Goal: Transaction & Acquisition: Purchase product/service

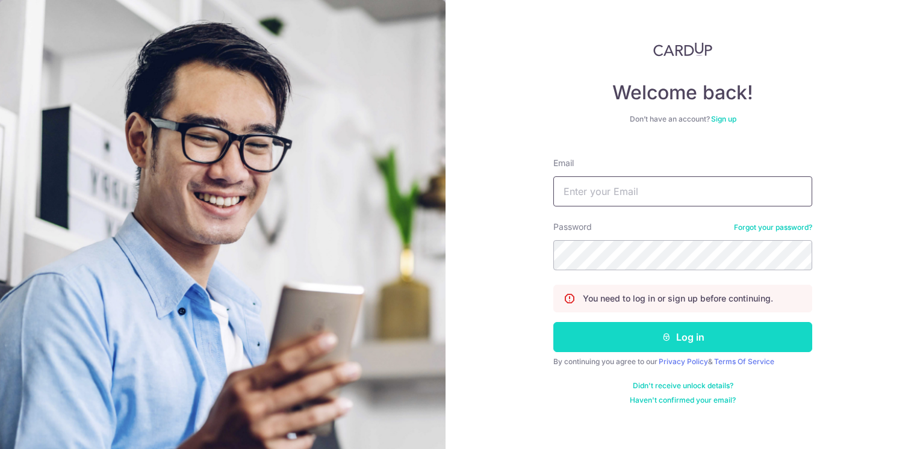
type input "[EMAIL_ADDRESS][DOMAIN_NAME]"
click at [648, 325] on button "Log in" at bounding box center [683, 337] width 259 height 30
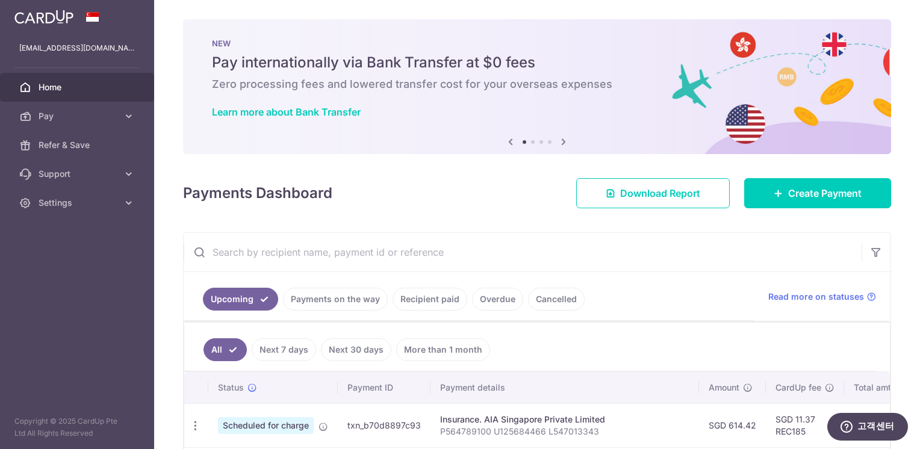
click at [333, 301] on link "Payments on the way" at bounding box center [335, 299] width 105 height 23
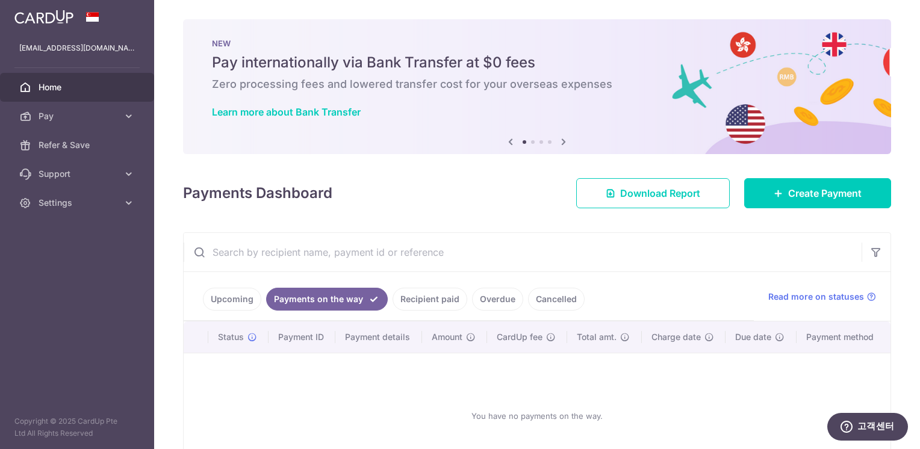
click at [538, 298] on link "Cancelled" at bounding box center [556, 299] width 57 height 23
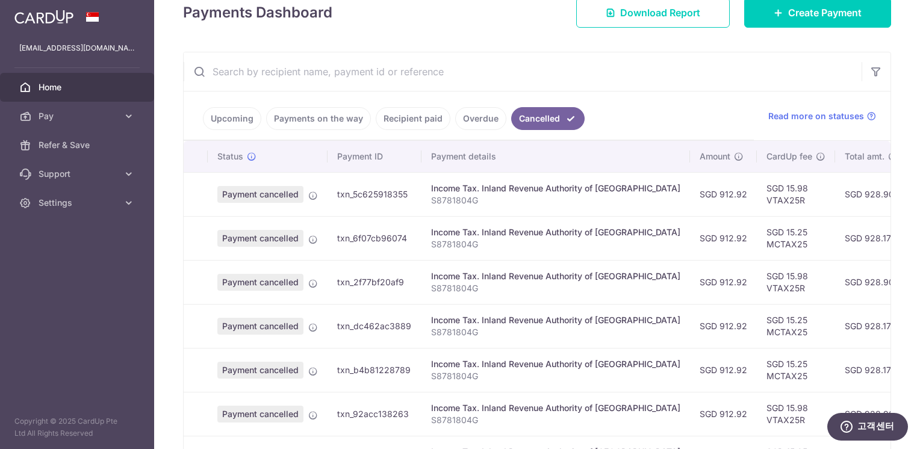
click at [222, 117] on link "Upcoming" at bounding box center [232, 118] width 58 height 23
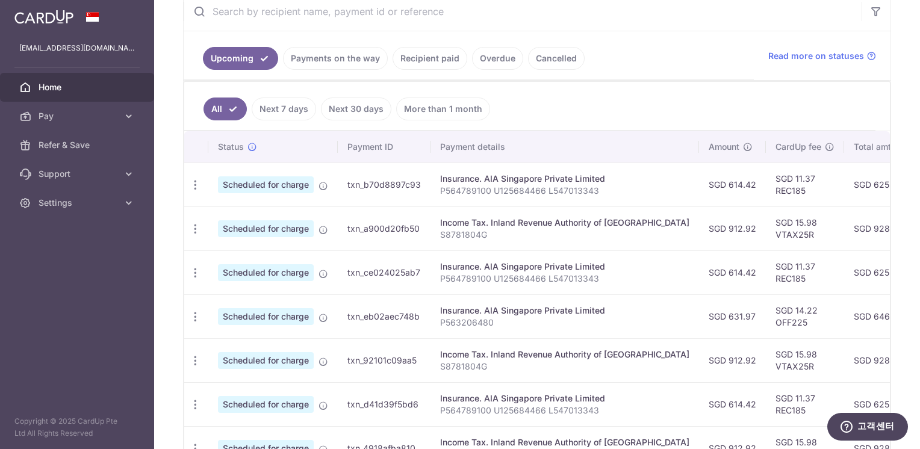
scroll to position [361, 0]
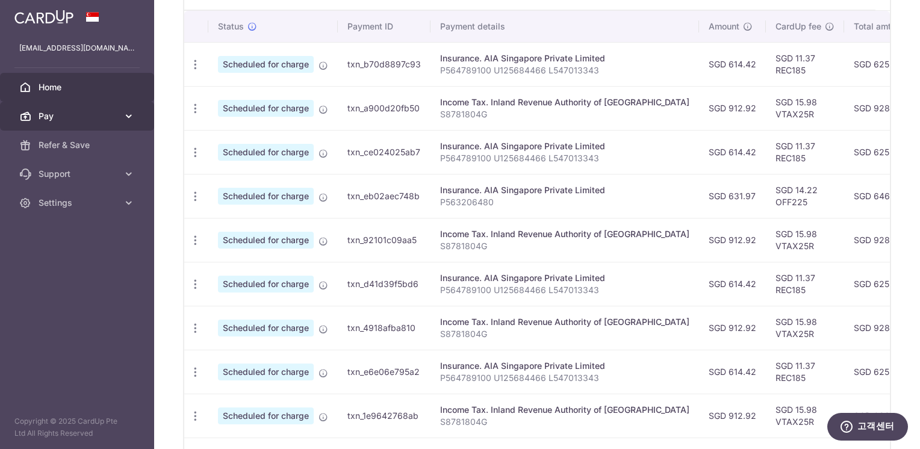
click at [46, 114] on span "Pay" at bounding box center [79, 116] width 80 height 12
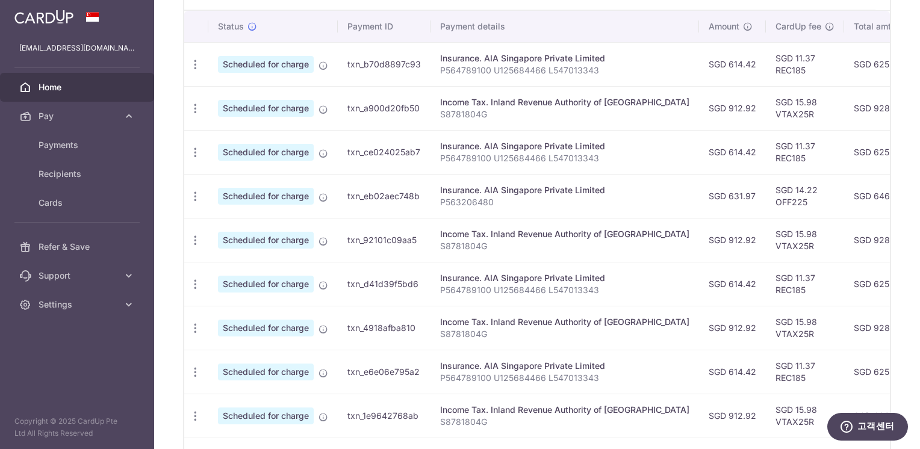
click at [63, 90] on span "Home" at bounding box center [79, 87] width 80 height 12
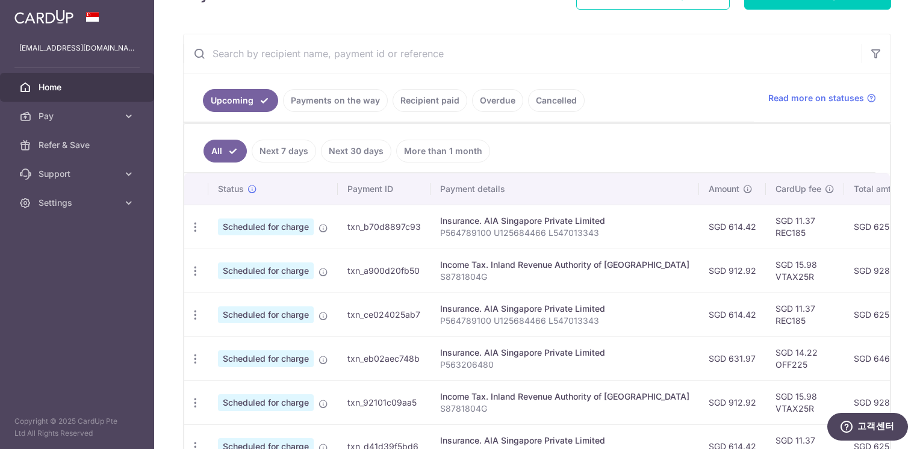
scroll to position [241, 0]
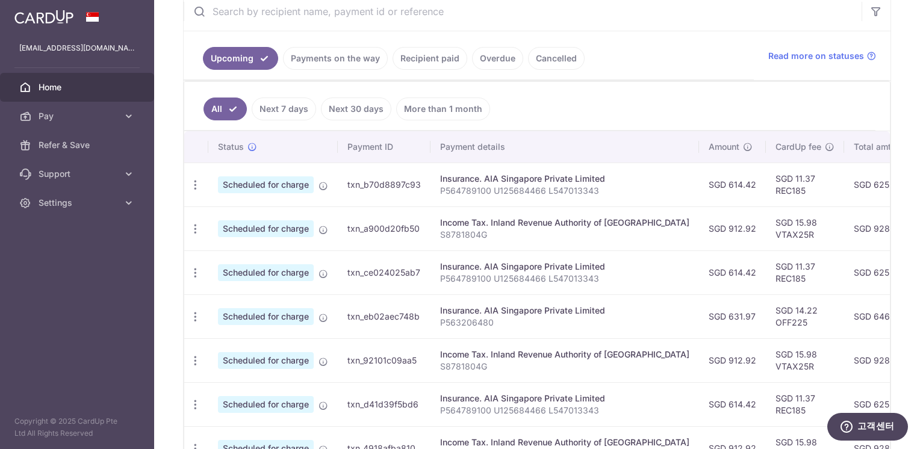
click at [41, 11] on img at bounding box center [43, 17] width 59 height 14
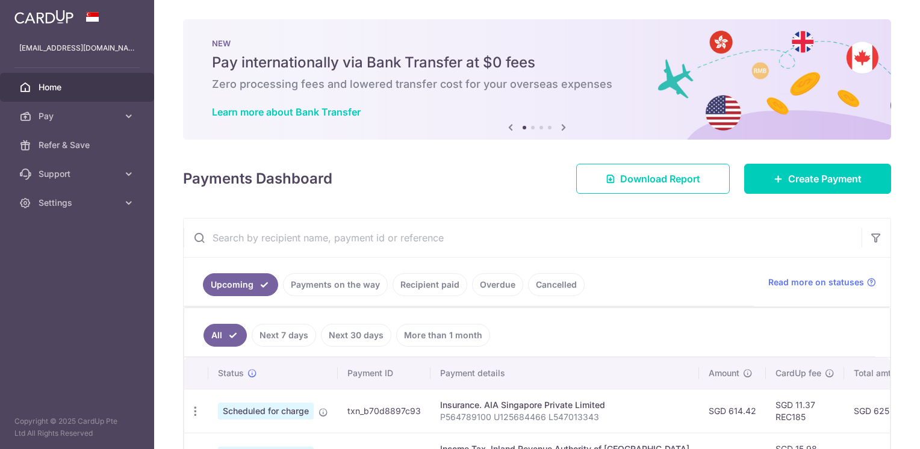
scroll to position [0, 0]
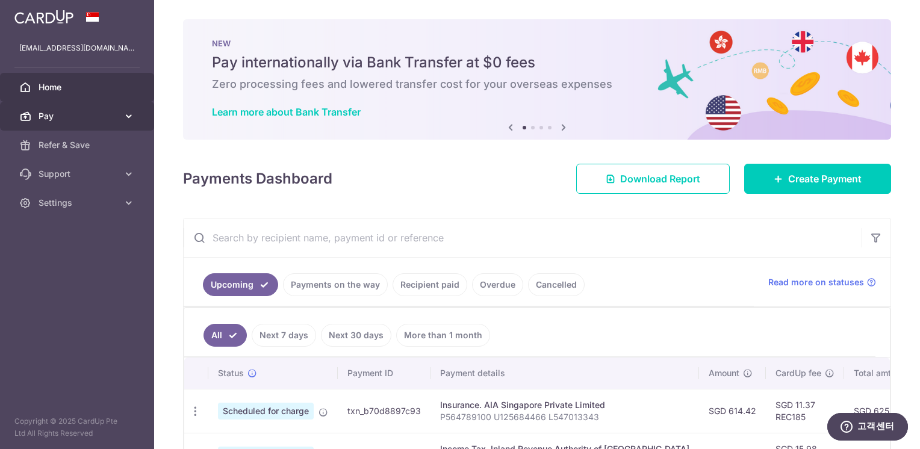
click at [52, 118] on span "Pay" at bounding box center [79, 116] width 80 height 12
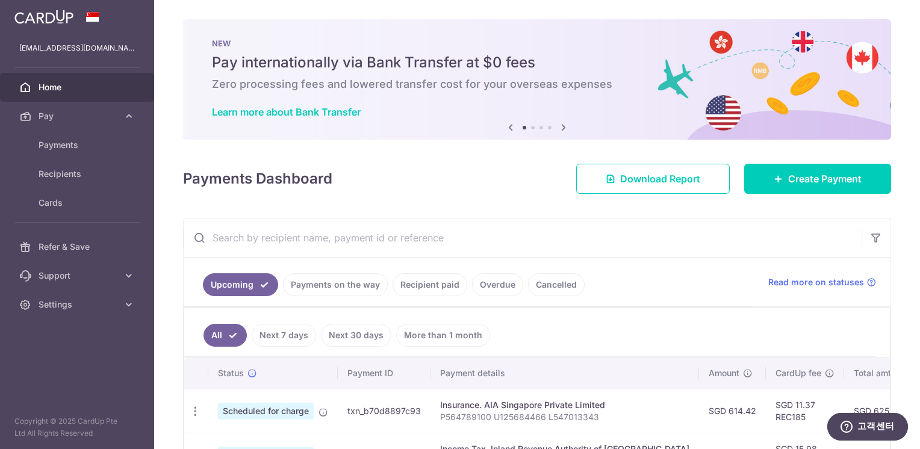
click at [70, 85] on span "Home" at bounding box center [79, 87] width 80 height 12
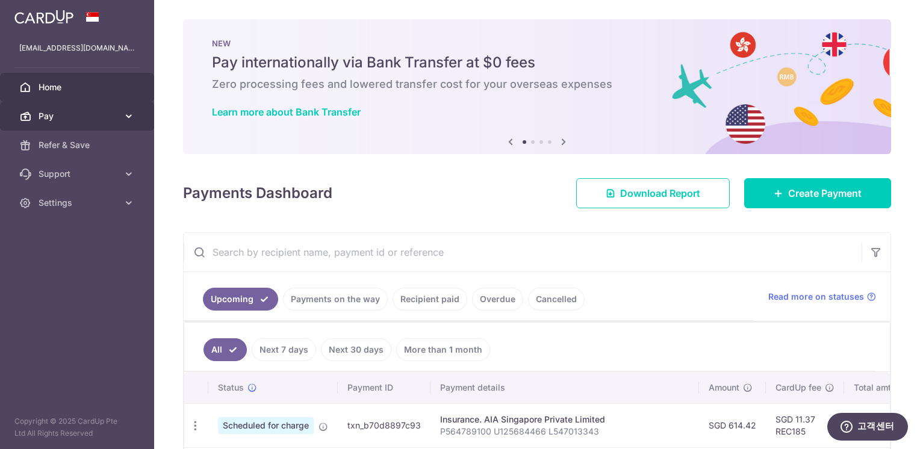
click at [66, 114] on span "Pay" at bounding box center [79, 116] width 80 height 12
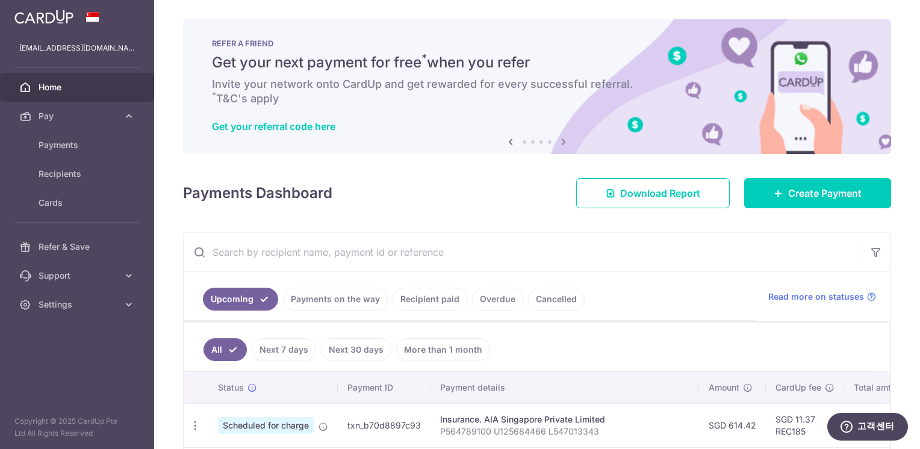
drag, startPoint x: 50, startPoint y: 70, endPoint x: 37, endPoint y: 88, distance: 21.9
click at [49, 72] on ul "gavinlee17@gmail.com Home Pay Payments Recipients Cards Refer & Save Support FA…" at bounding box center [77, 176] width 154 height 285
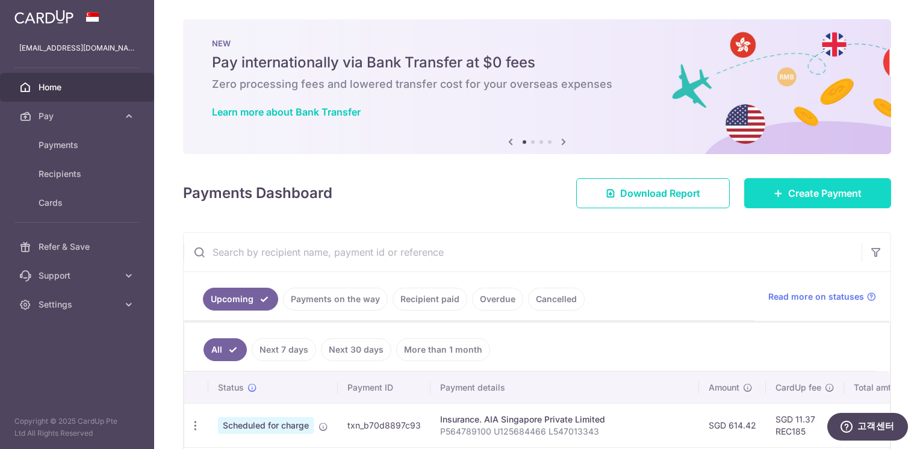
click at [752, 183] on link "Create Payment" at bounding box center [817, 193] width 147 height 30
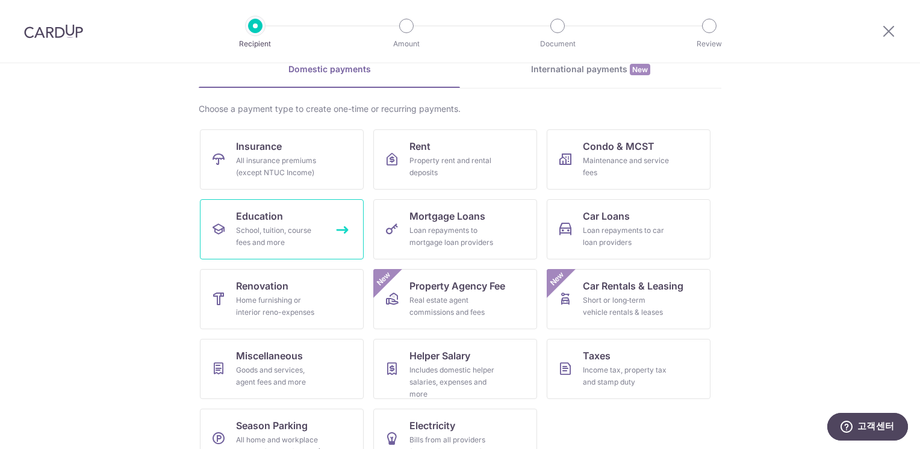
scroll to position [89, 0]
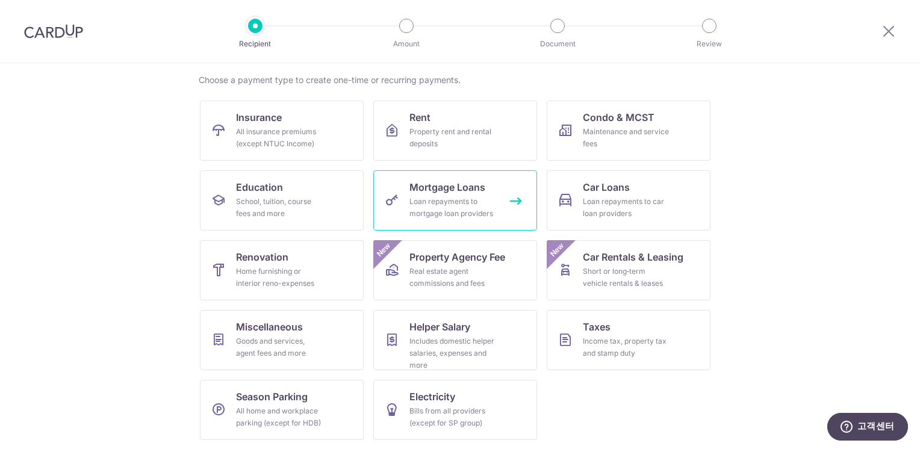
click at [443, 175] on link "Mortgage Loans Loan repayments to mortgage loan providers" at bounding box center [455, 200] width 164 height 60
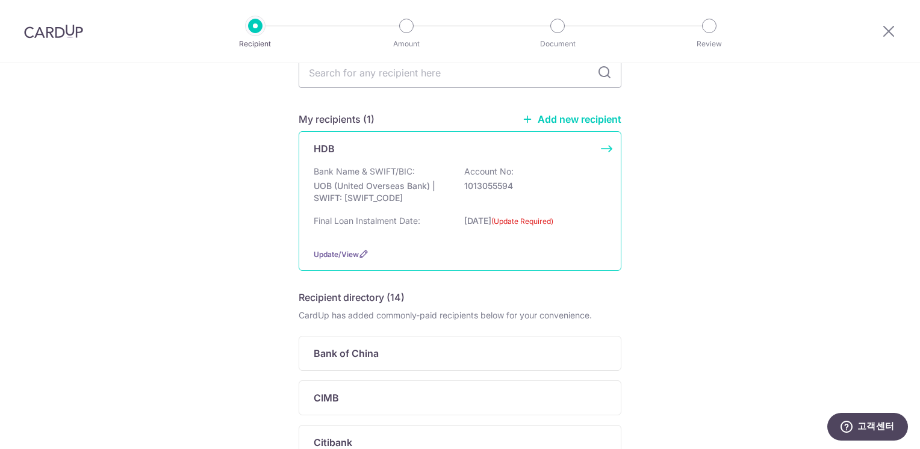
scroll to position [60, 0]
click at [342, 254] on span "Update/View" at bounding box center [336, 255] width 45 height 9
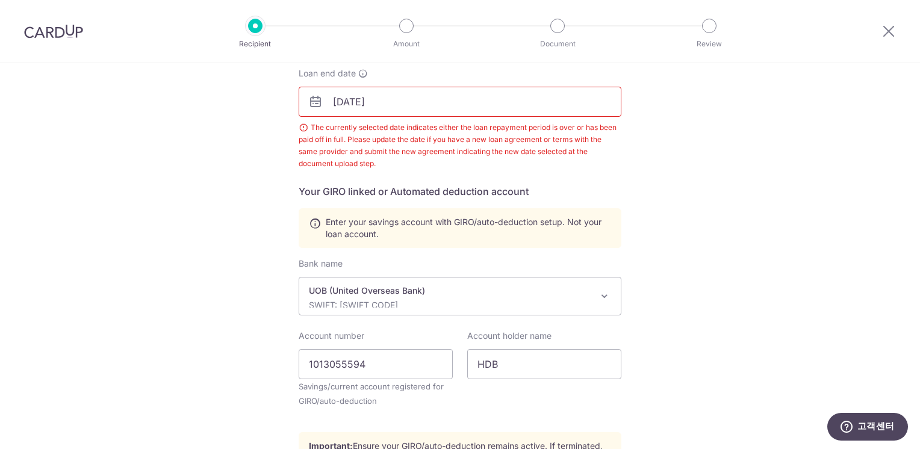
scroll to position [60, 0]
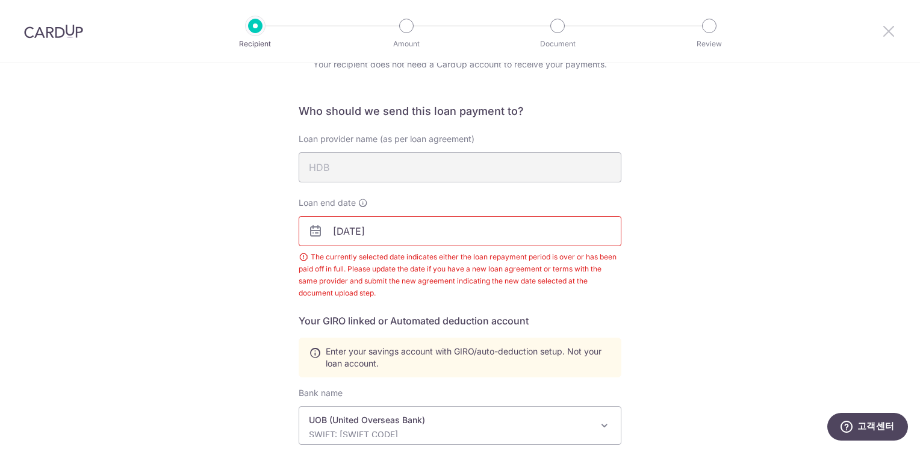
drag, startPoint x: 886, startPoint y: 30, endPoint x: 520, endPoint y: 69, distance: 367.6
click at [886, 30] on icon at bounding box center [889, 30] width 14 height 15
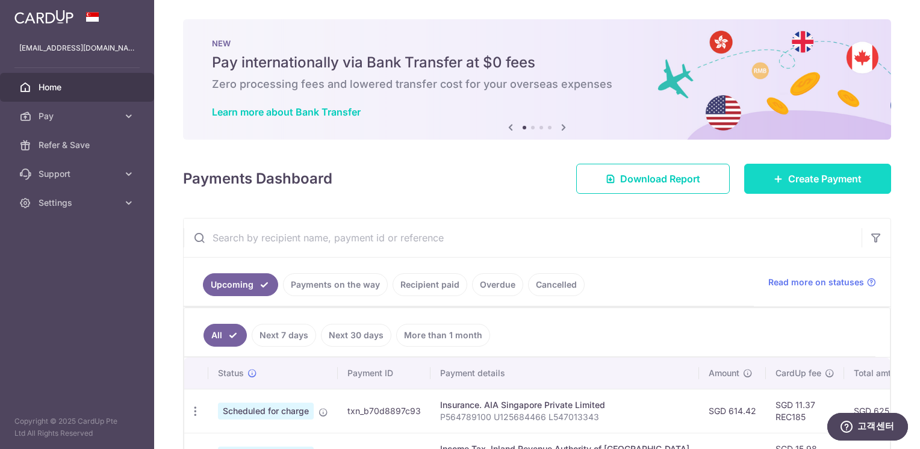
click at [781, 178] on link "Create Payment" at bounding box center [817, 179] width 147 height 30
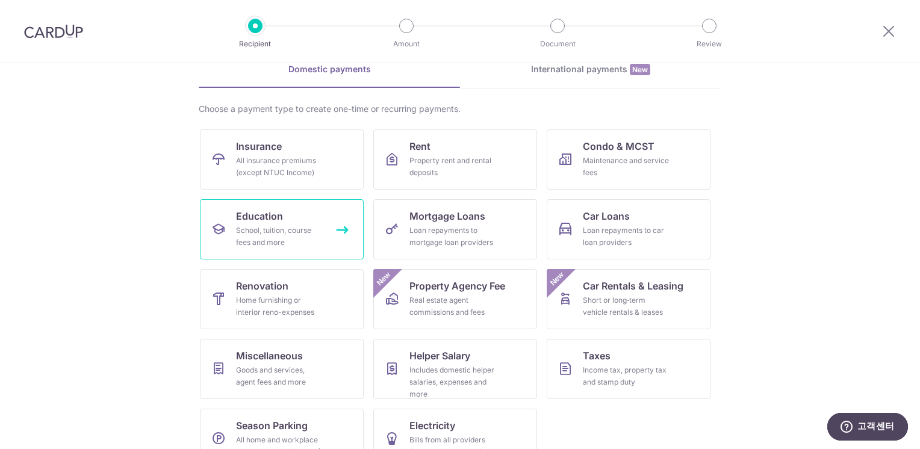
scroll to position [89, 0]
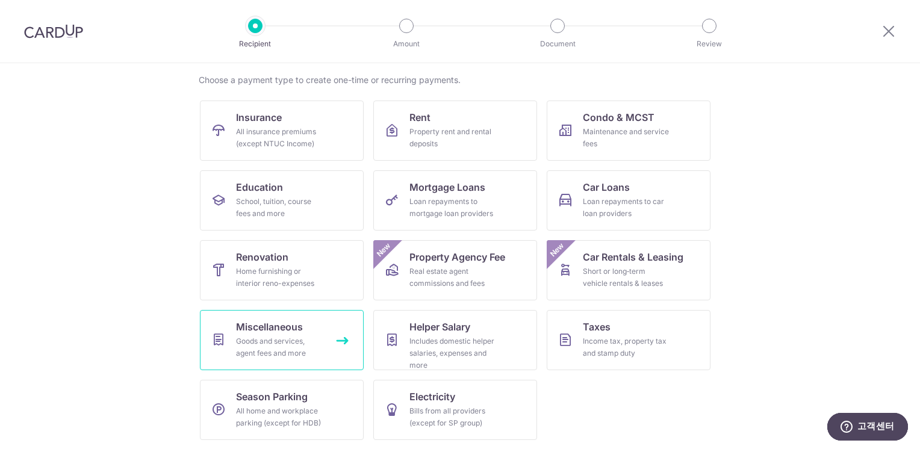
click at [276, 351] on div "Goods and services, agent fees and more" at bounding box center [279, 347] width 87 height 24
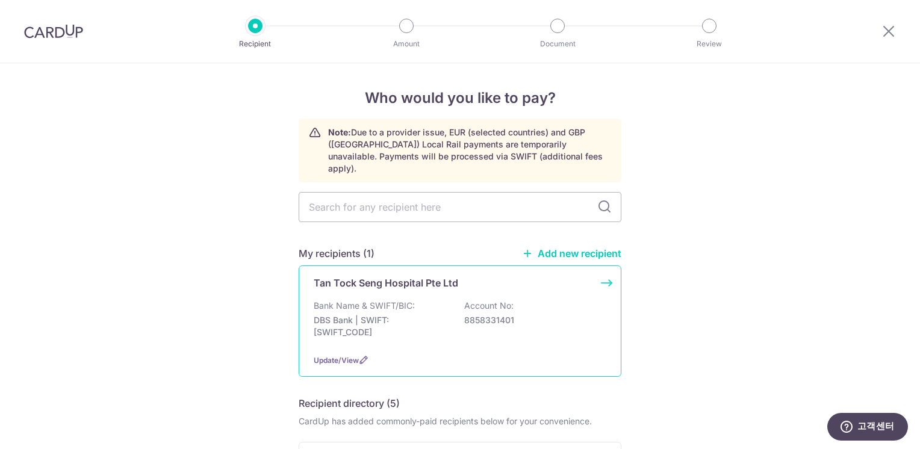
click at [332, 300] on p "Bank Name & SWIFT/BIC:" at bounding box center [364, 306] width 101 height 12
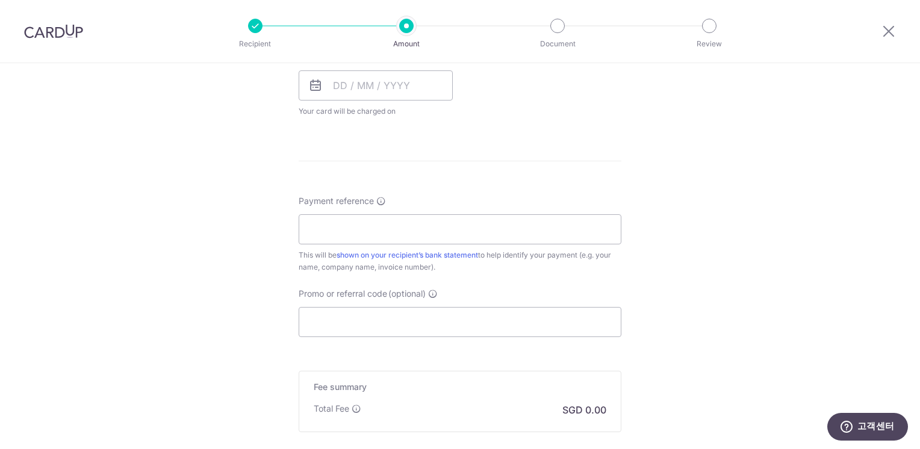
scroll to position [602, 0]
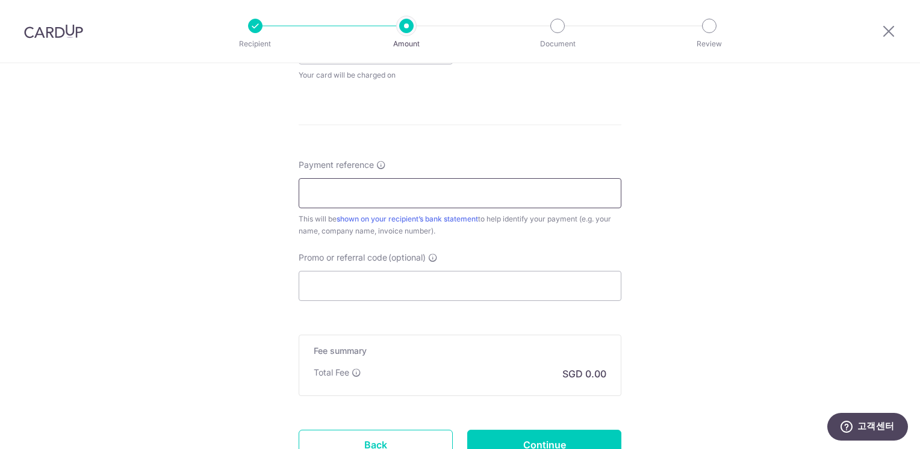
click at [417, 195] on input "Payment reference" at bounding box center [460, 193] width 323 height 30
click at [0, 211] on html "Recipient Amount Document Review Tell us more about your payment Enter payment …" at bounding box center [460, 224] width 920 height 449
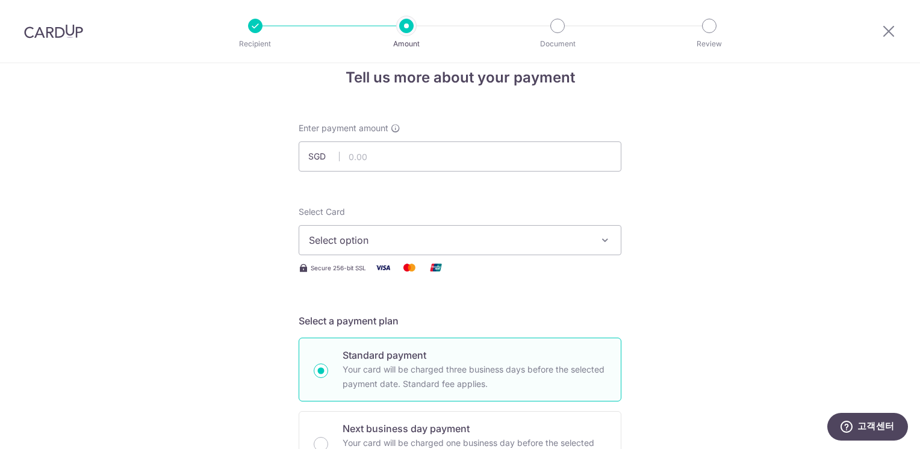
scroll to position [0, 0]
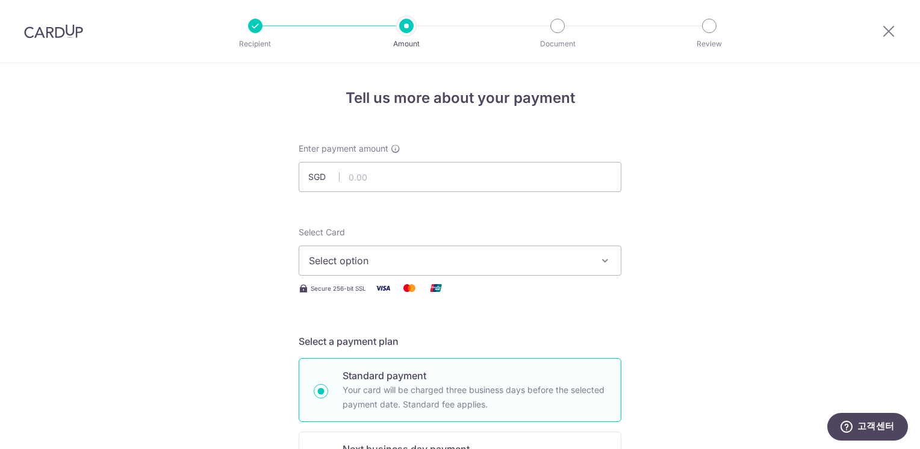
click at [48, 30] on img at bounding box center [53, 31] width 59 height 14
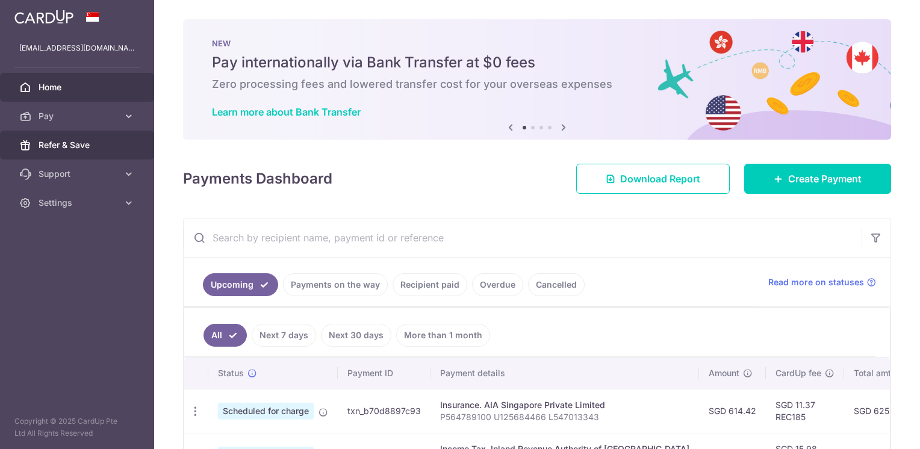
click at [67, 142] on span "Refer & Save" at bounding box center [79, 145] width 80 height 12
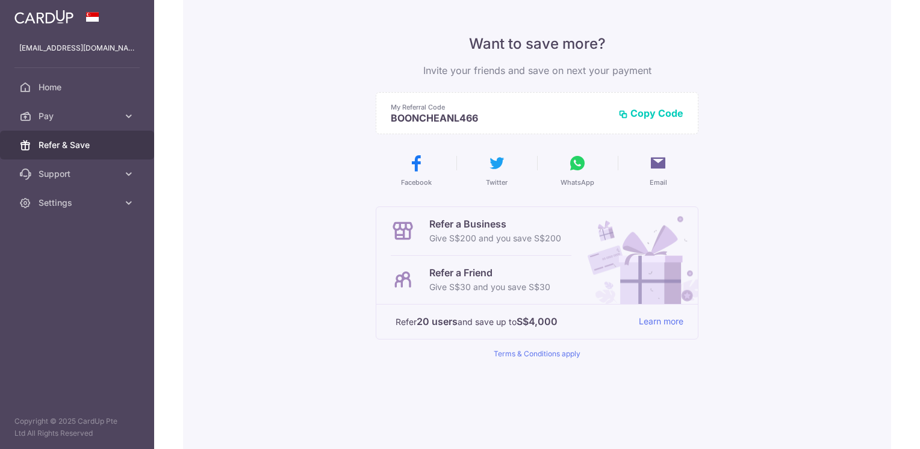
scroll to position [155, 0]
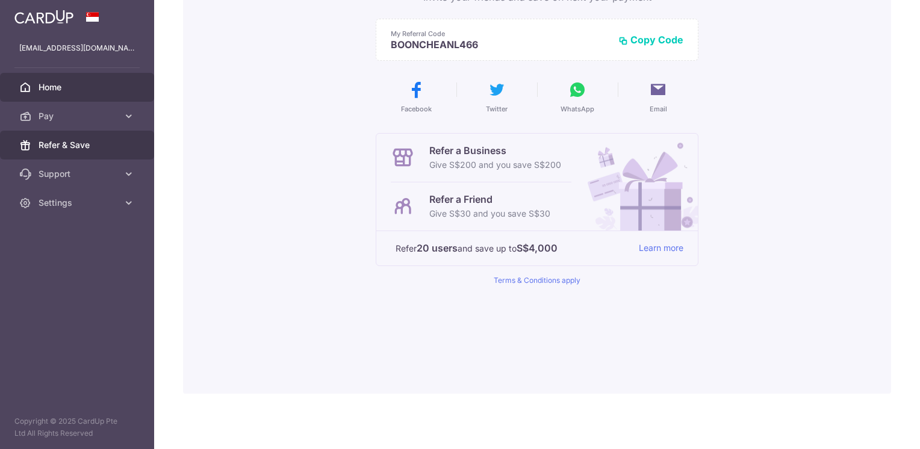
click at [50, 84] on span "Home" at bounding box center [79, 87] width 80 height 12
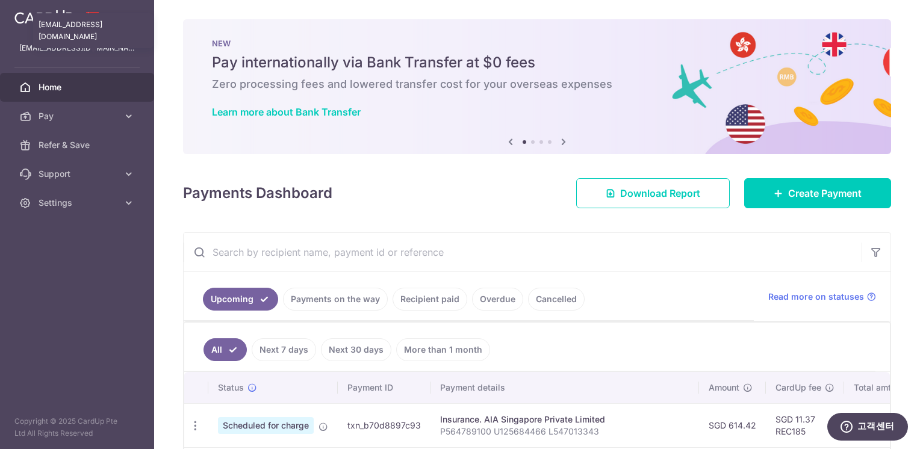
click at [42, 52] on p "[EMAIL_ADDRESS][DOMAIN_NAME]" at bounding box center [77, 48] width 116 height 12
click at [33, 16] on img at bounding box center [43, 17] width 59 height 14
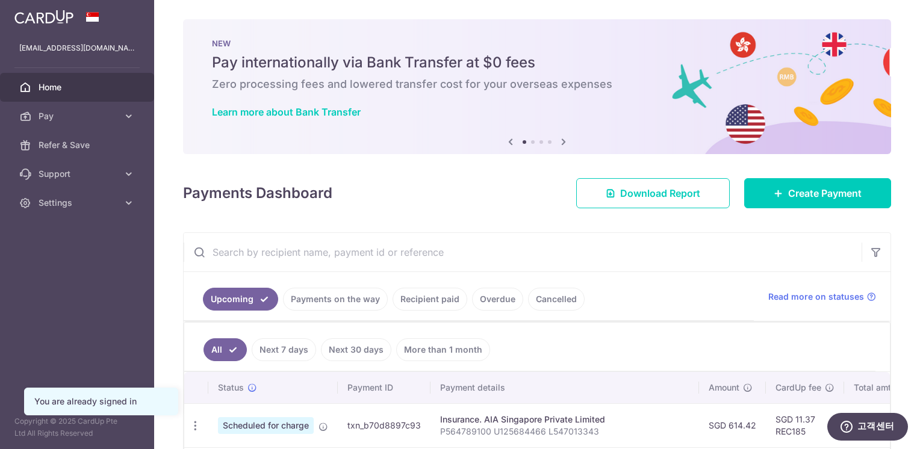
click at [558, 143] on icon at bounding box center [564, 141] width 14 height 15
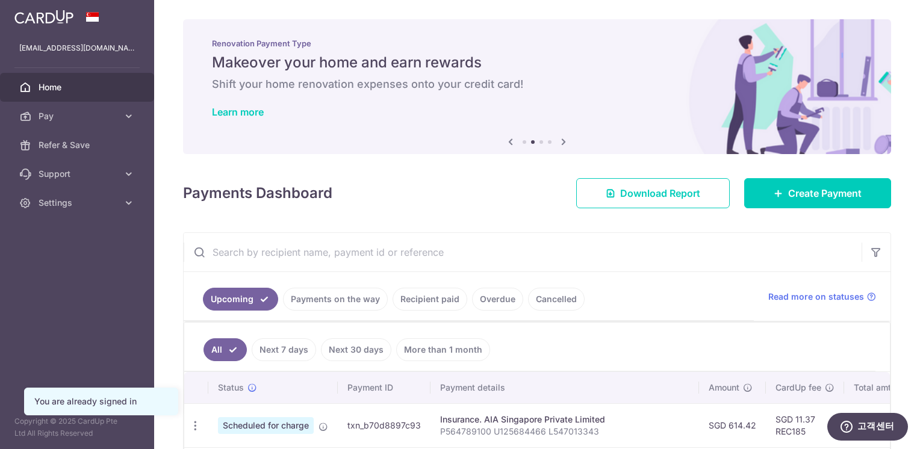
click at [558, 143] on icon at bounding box center [564, 141] width 14 height 15
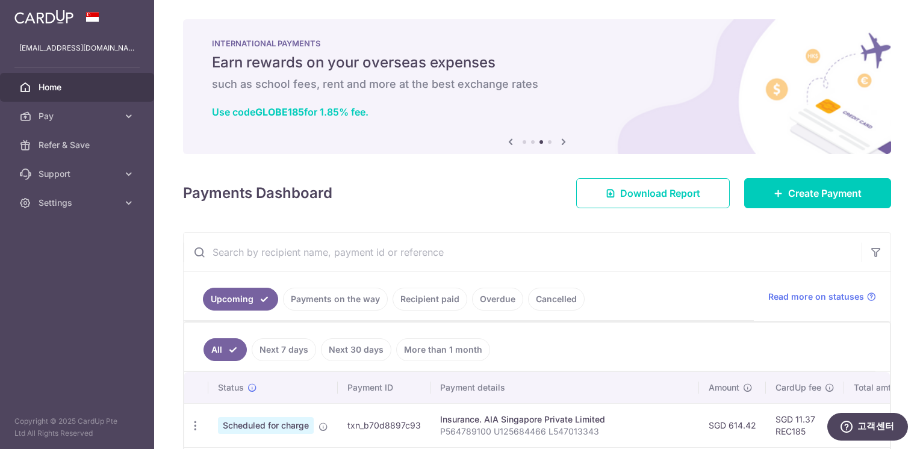
click at [448, 81] on h6 "such as school fees, rent and more at the best exchange rates" at bounding box center [537, 84] width 651 height 14
click at [78, 145] on span "Refer & Save" at bounding box center [79, 145] width 80 height 12
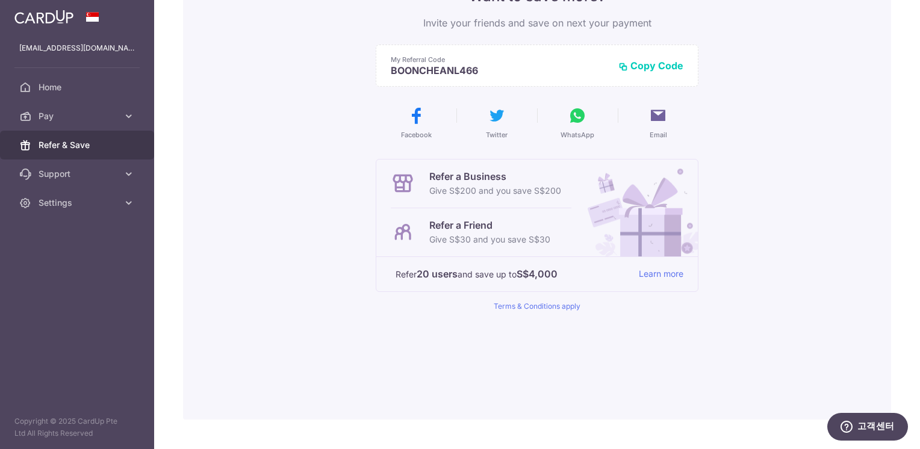
scroll to position [155, 0]
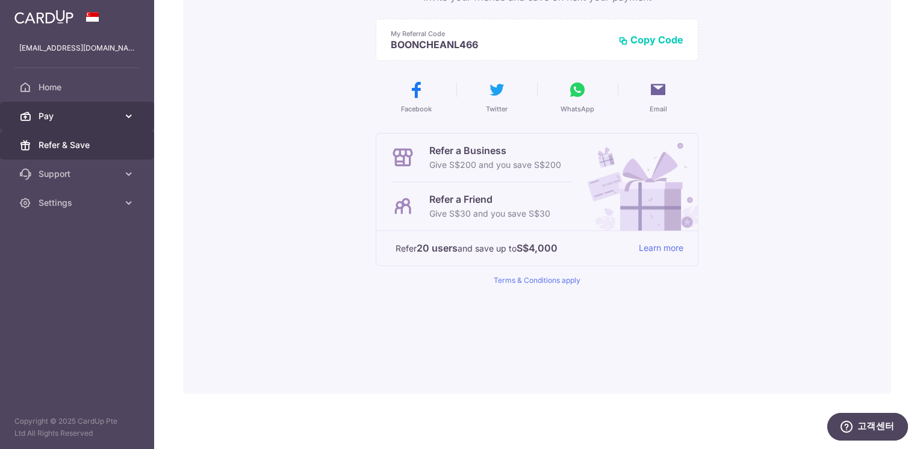
click at [64, 114] on span "Pay" at bounding box center [79, 116] width 80 height 12
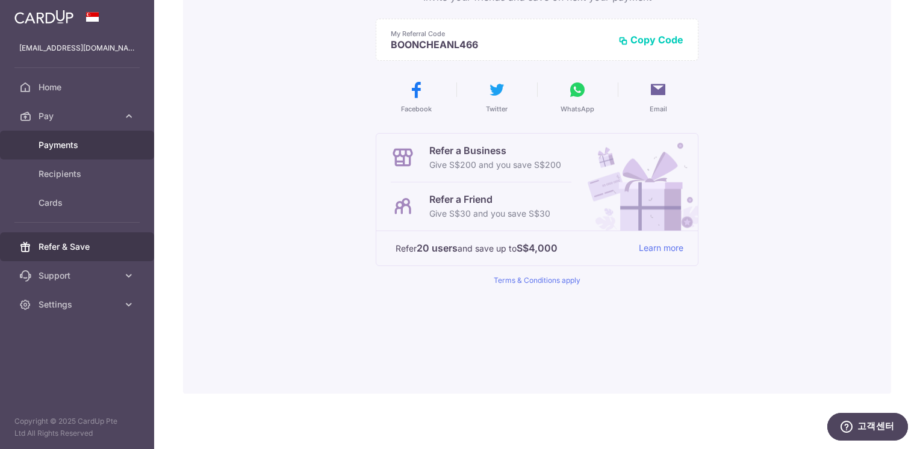
click at [62, 143] on span "Payments" at bounding box center [79, 145] width 80 height 12
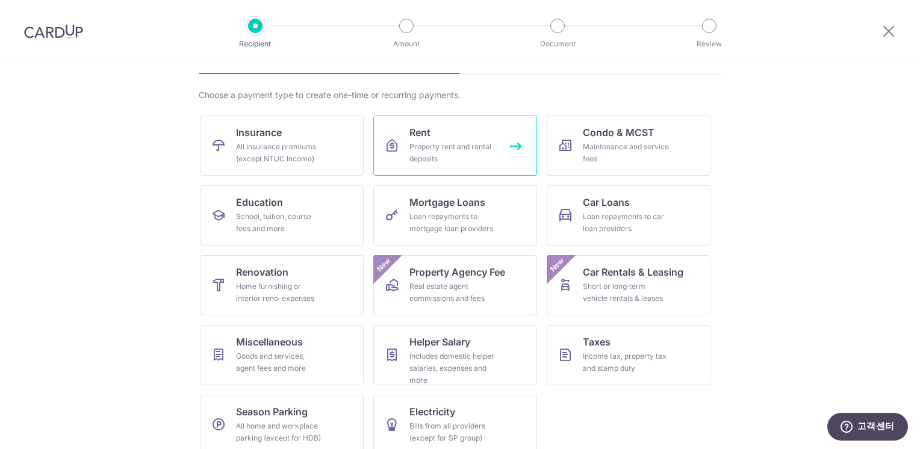
scroll to position [89, 0]
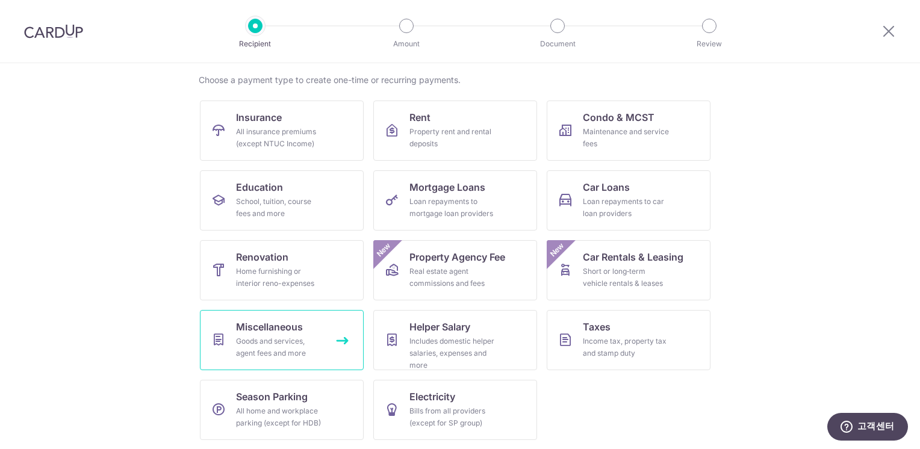
click at [241, 336] on div "Goods and services, agent fees and more" at bounding box center [279, 347] width 87 height 24
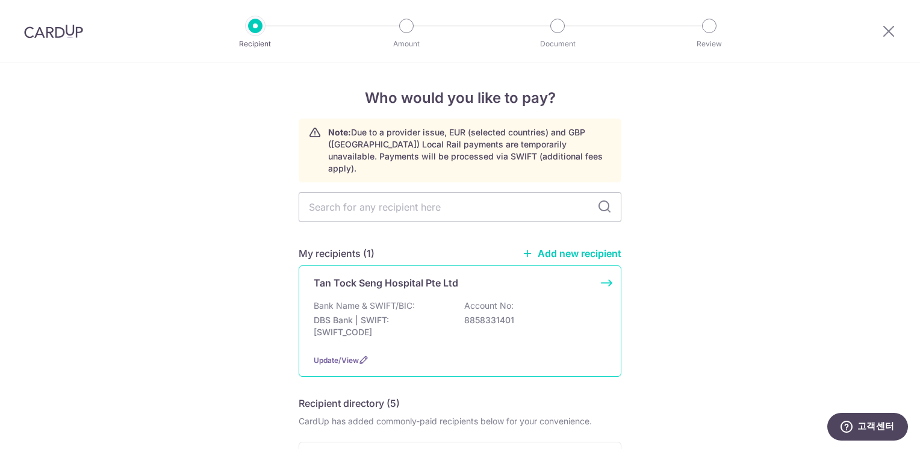
click at [372, 300] on p "Bank Name & SWIFT/BIC:" at bounding box center [364, 306] width 101 height 12
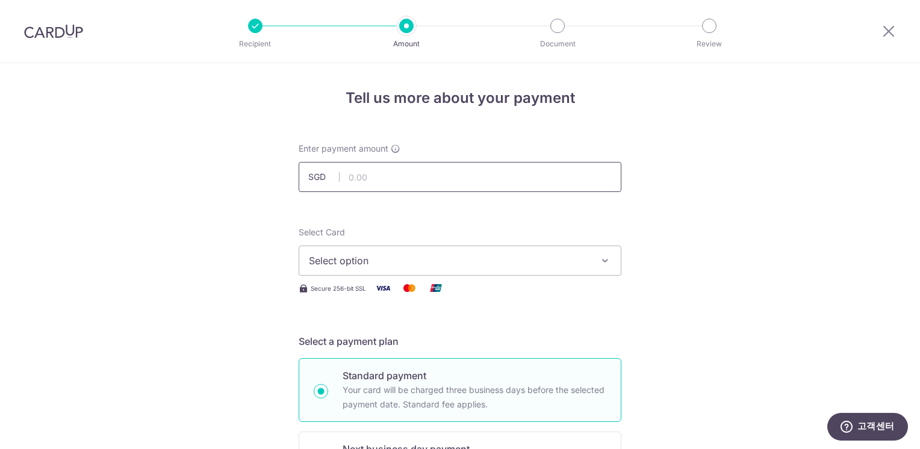
click at [379, 179] on input "text" at bounding box center [460, 177] width 323 height 30
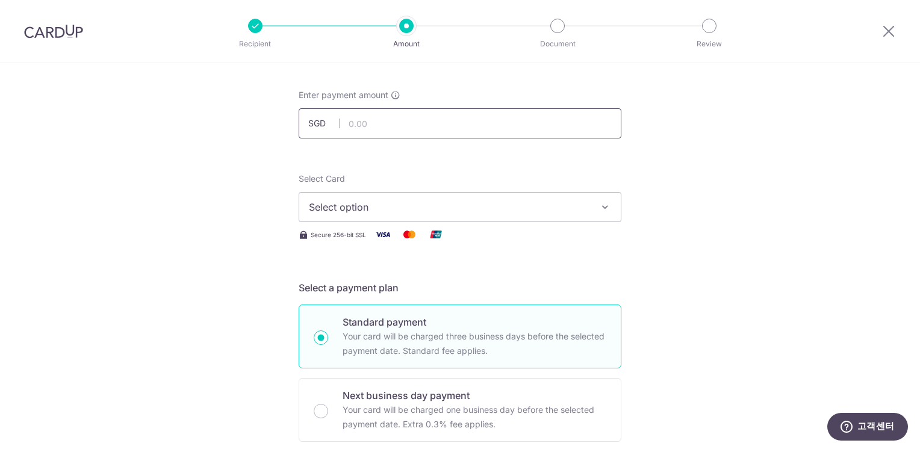
scroll to position [60, 0]
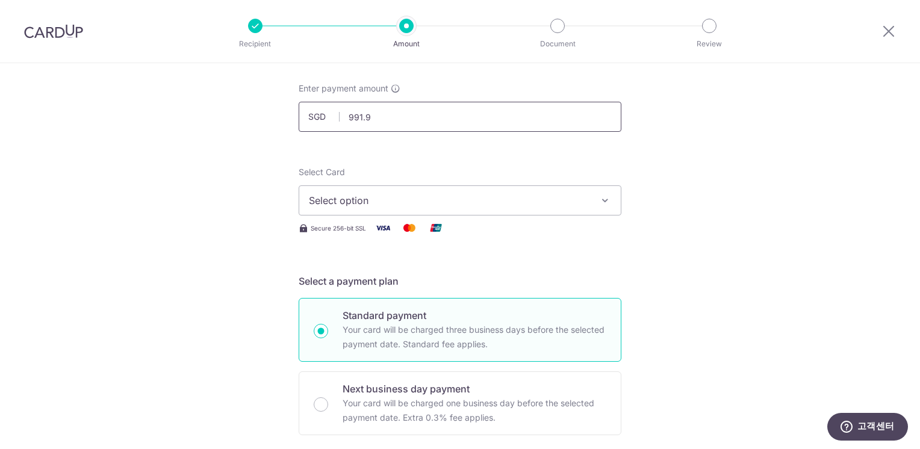
type input "991.93"
click at [535, 200] on span "Select option" at bounding box center [449, 200] width 281 height 14
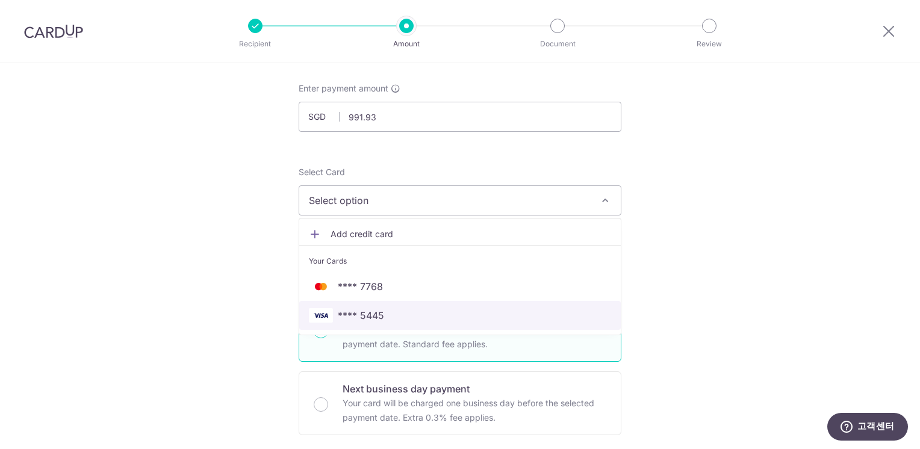
click at [467, 314] on span "**** 5445" at bounding box center [460, 315] width 302 height 14
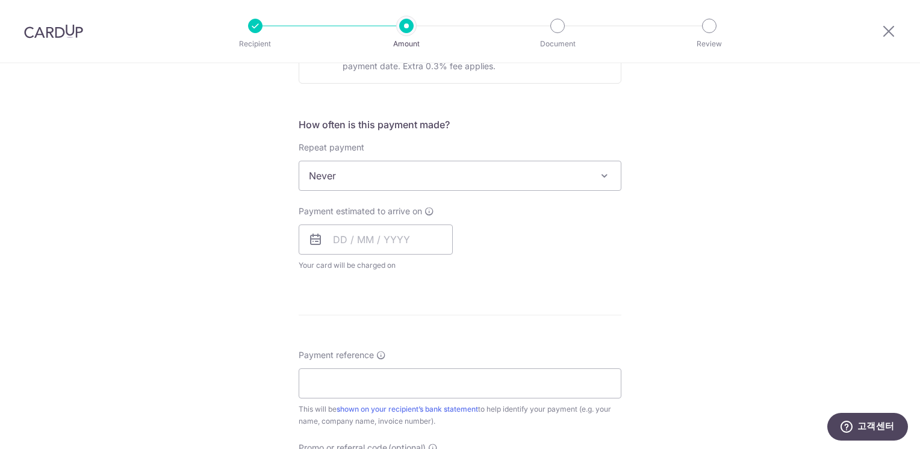
scroll to position [422, 0]
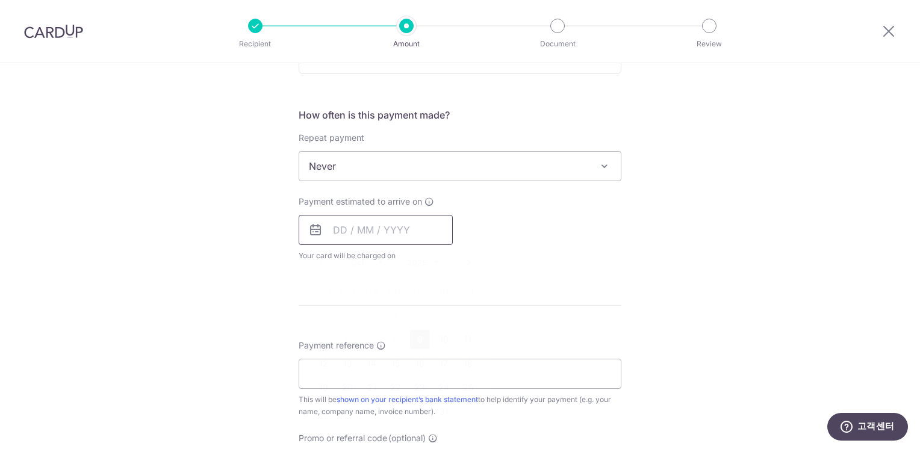
click at [374, 236] on input "text" at bounding box center [376, 230] width 154 height 30
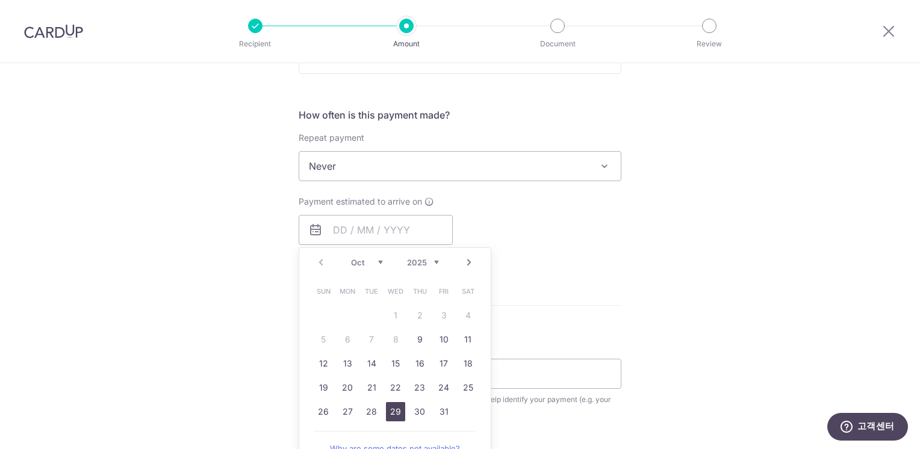
click at [395, 406] on link "29" at bounding box center [395, 411] width 19 height 19
type input "29/10/2025"
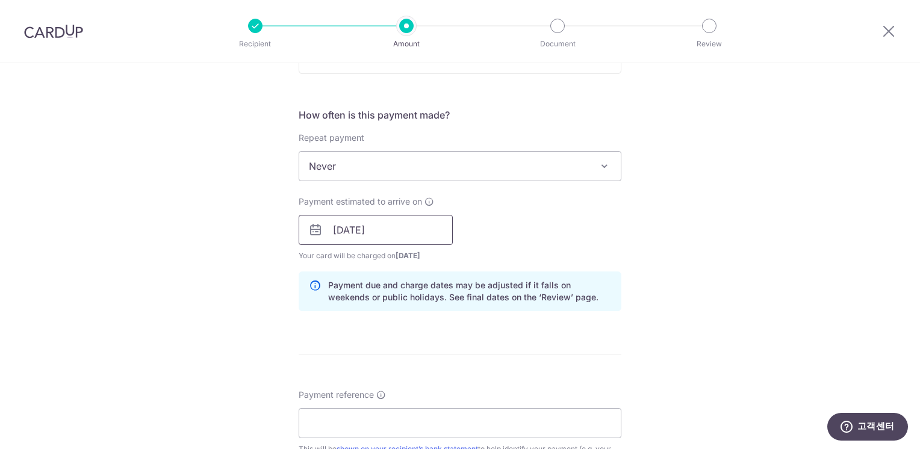
click at [421, 236] on input "29/10/2025" at bounding box center [376, 230] width 154 height 30
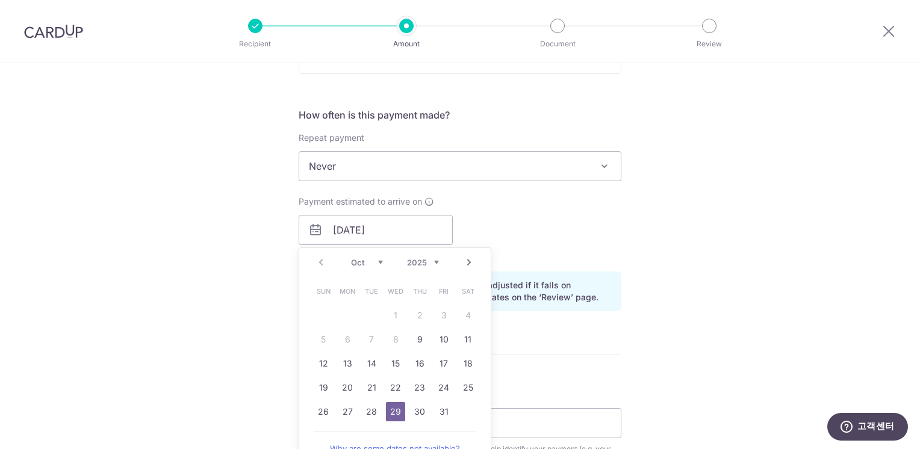
click at [593, 223] on div "Payment estimated to arrive on 29/10/2025 Prev Next Oct Nov Dec 2025 2026 2027 …" at bounding box center [460, 229] width 337 height 66
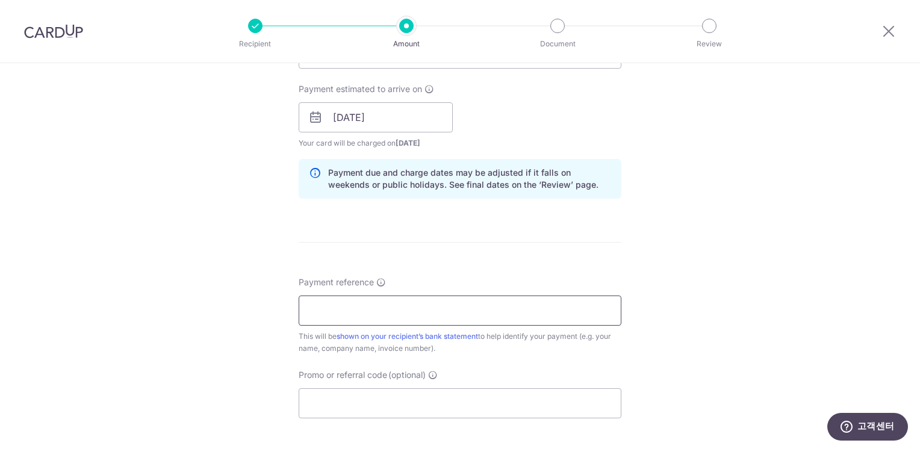
scroll to position [542, 0]
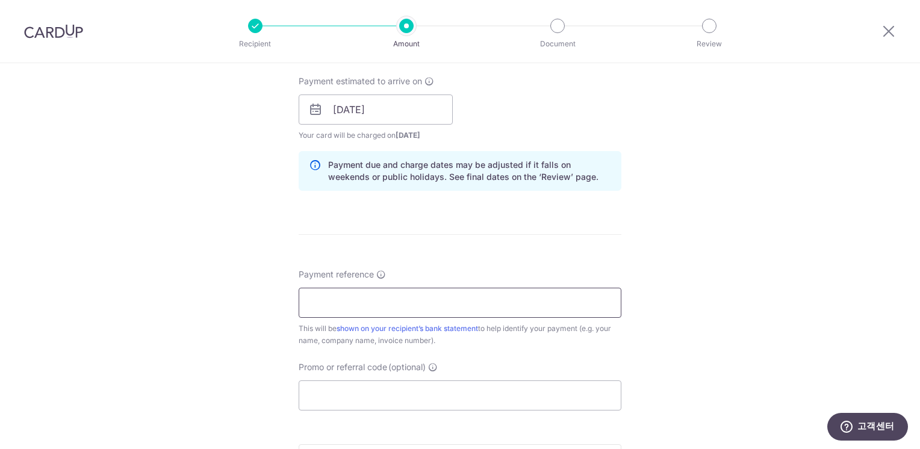
click at [464, 307] on input "Payment reference" at bounding box center [460, 303] width 323 height 30
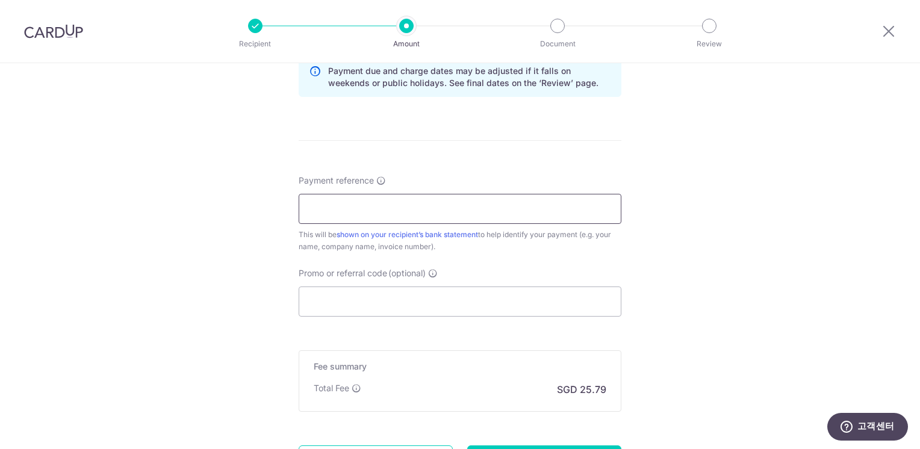
scroll to position [663, 0]
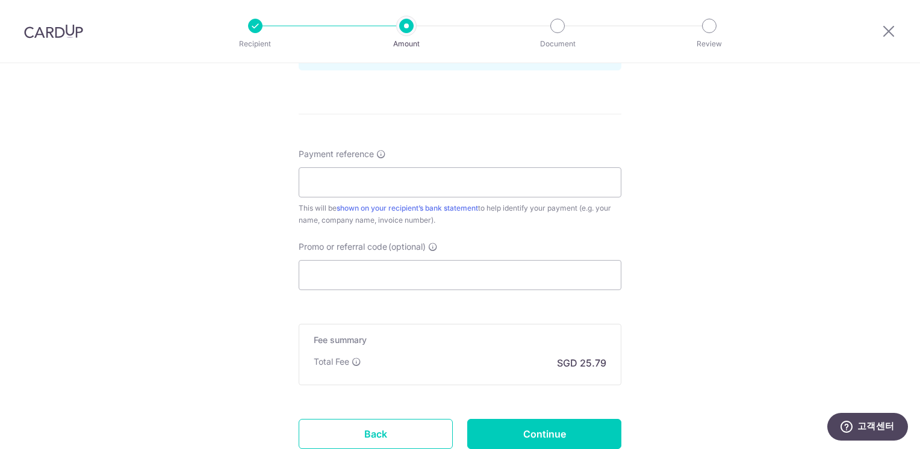
click at [452, 283] on input "Promo or referral code (optional)" at bounding box center [460, 275] width 323 height 30
paste input "MILELION"
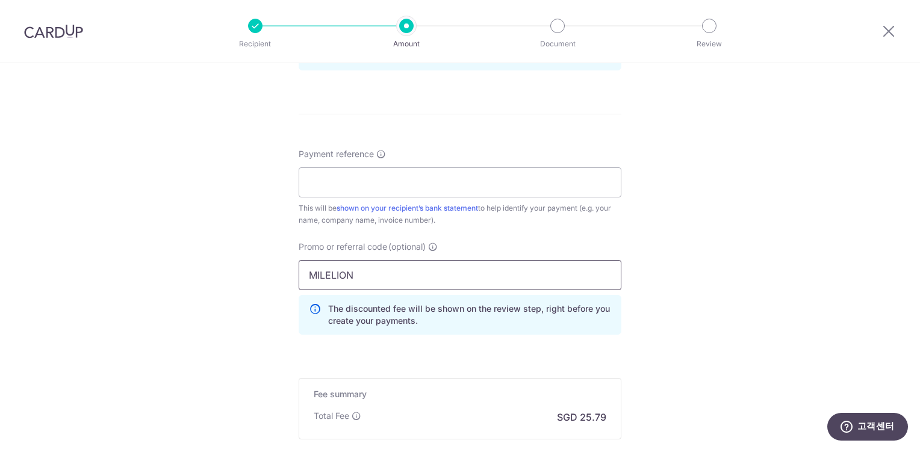
type input "MILELION"
click at [455, 343] on form "Enter payment amount SGD 991.93 991.93 Select Card **** 5445 Add credit card Yo…" at bounding box center [460, 8] width 323 height 1057
click at [421, 182] on input "Payment reference" at bounding box center [460, 182] width 323 height 30
type input "a"
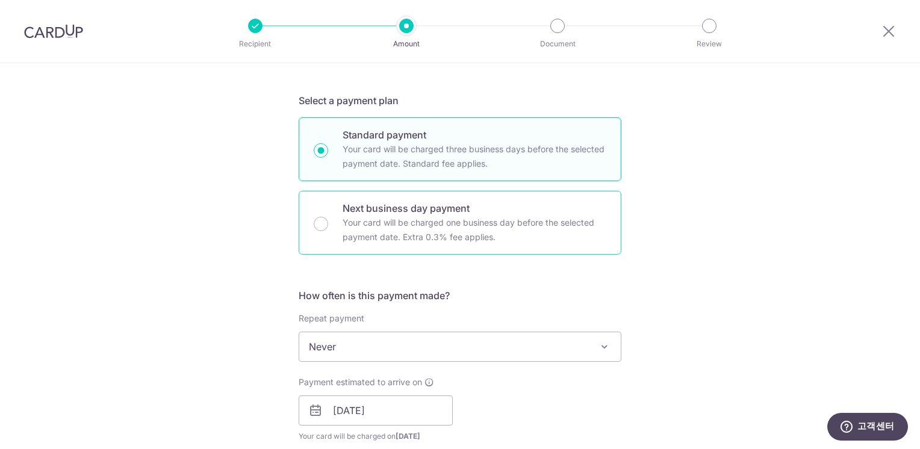
scroll to position [60, 0]
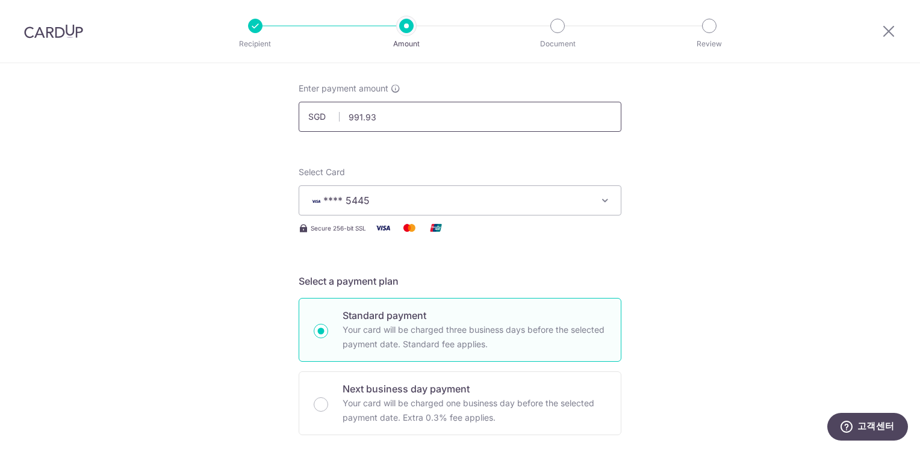
type input "AKU2500500306C/485162G/485045A"
drag, startPoint x: 393, startPoint y: 113, endPoint x: 116, endPoint y: 145, distance: 279.0
type input "311.93"
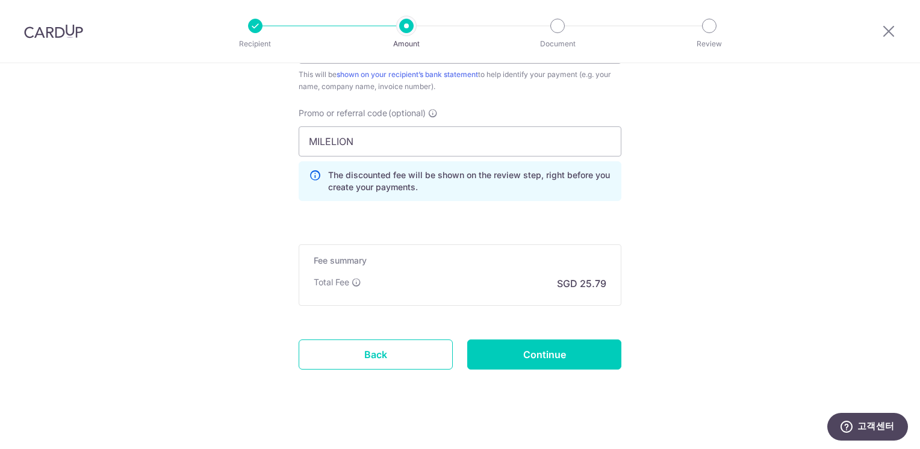
scroll to position [805, 0]
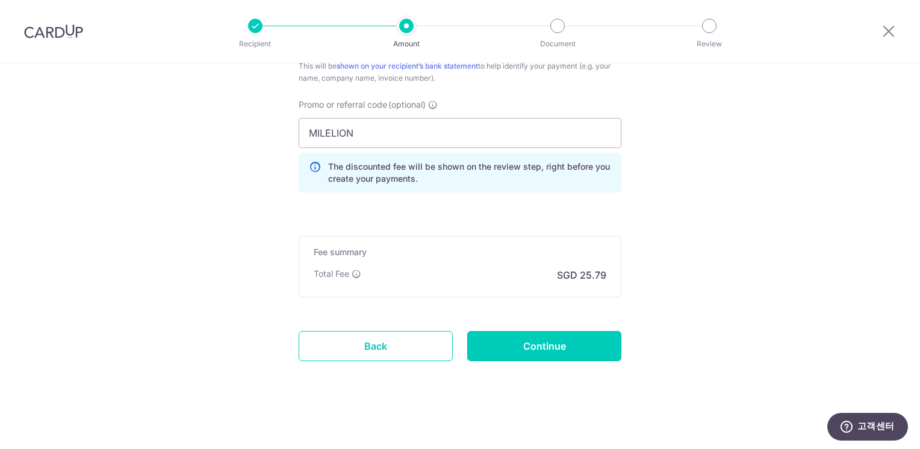
click at [572, 339] on input "Continue" at bounding box center [544, 346] width 154 height 30
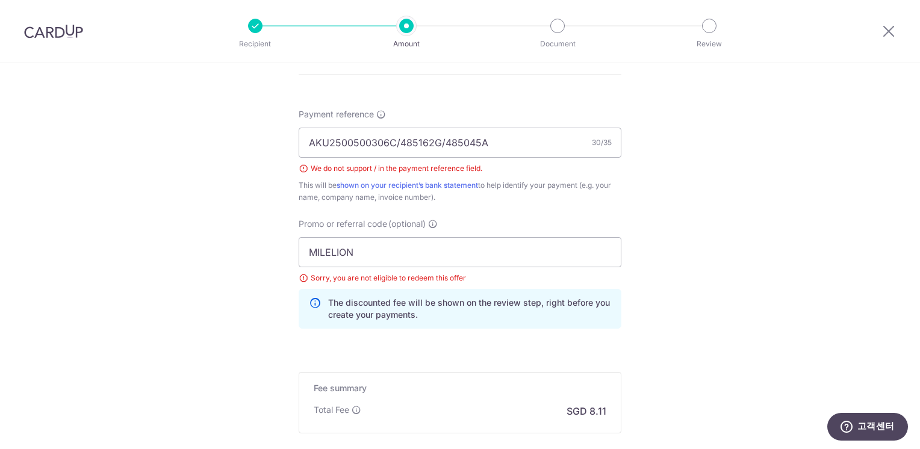
scroll to position [680, 0]
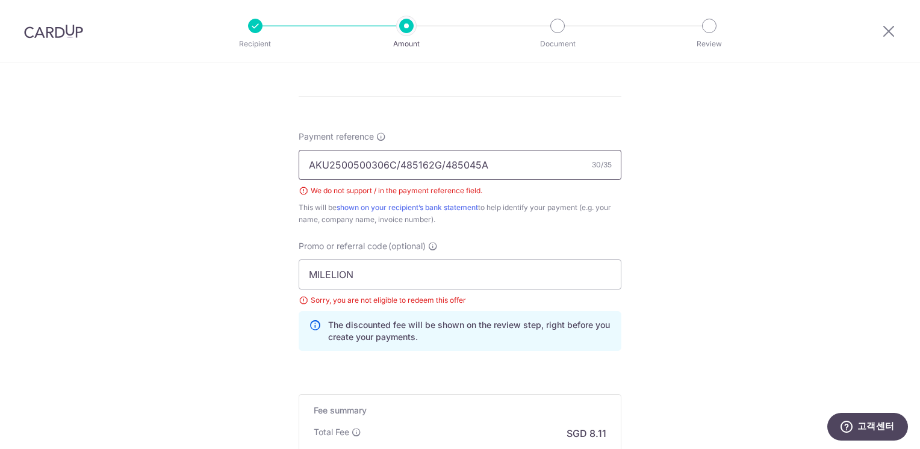
click at [396, 165] on input "AKU2500500306C/485162G/485045A" at bounding box center [460, 165] width 323 height 30
click at [440, 163] on input "AKU2500500306C 485162G/485045A" at bounding box center [460, 165] width 323 height 30
click at [395, 167] on input "AKU2500500306C 485162G 485045A" at bounding box center [460, 165] width 323 height 30
click at [441, 162] on input "AKU2500500306C-485162G 485045A" at bounding box center [460, 165] width 323 height 30
type input "AKU2500500306C-485162G-485045A"
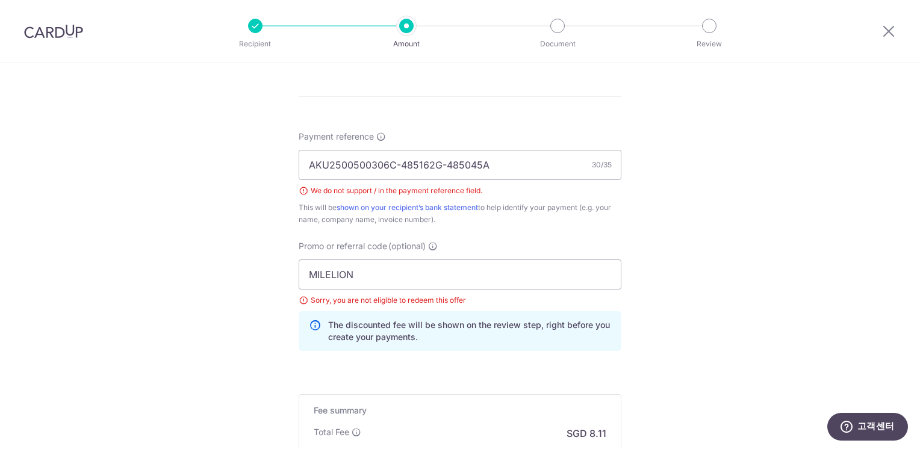
click at [453, 243] on div "Promo or referral code (optional) MILELION Sorry, you are not eligible to redee…" at bounding box center [460, 295] width 323 height 111
drag, startPoint x: 353, startPoint y: 277, endPoint x: 268, endPoint y: 260, distance: 86.7
paste input "OFF225"
type input "OFF225"
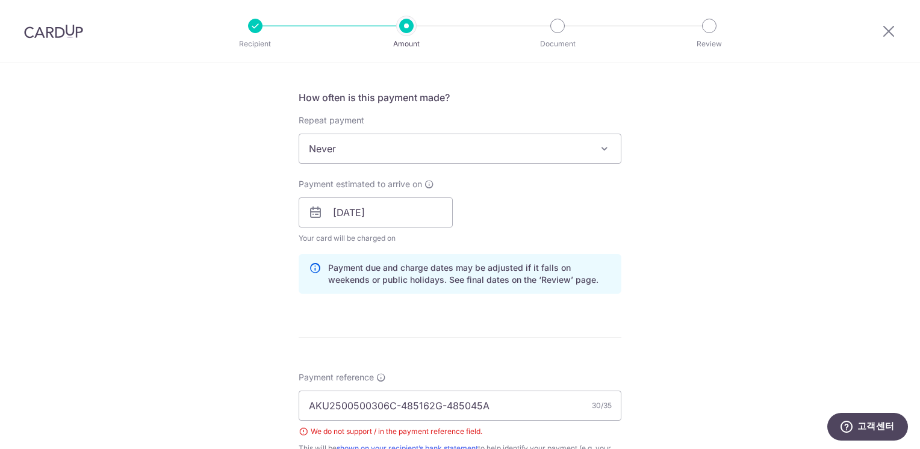
scroll to position [560, 0]
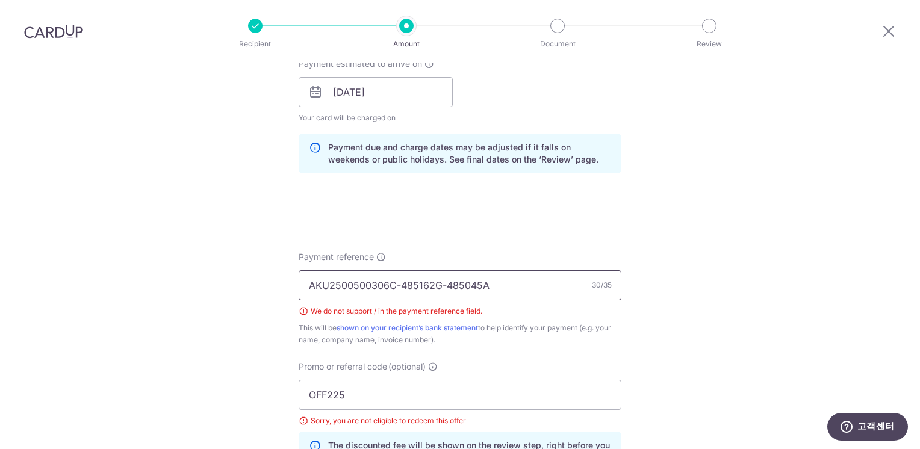
drag, startPoint x: 393, startPoint y: 284, endPoint x: 502, endPoint y: 312, distance: 112.5
click at [502, 312] on div "Payment reference AKU2500500306C-485162G-485045A 30/35 We do not support / in t…" at bounding box center [460, 298] width 323 height 95
type input "AKU2500500306C"
click at [252, 220] on div "Tell us more about your payment Enter payment amount SGD 311.93 311.93 Select C…" at bounding box center [460, 117] width 920 height 1227
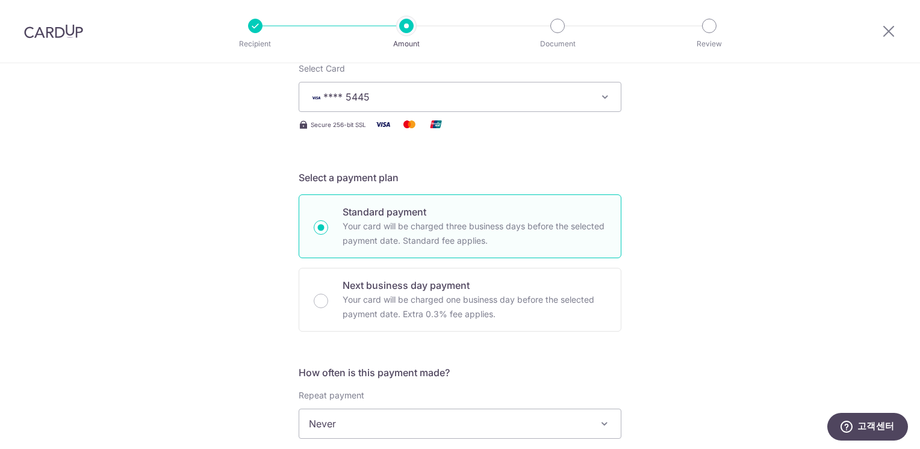
scroll to position [17, 0]
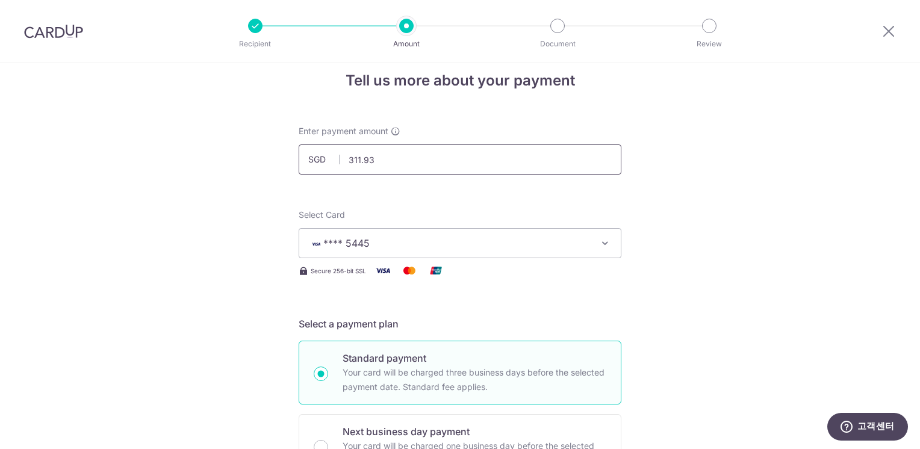
drag, startPoint x: 410, startPoint y: 158, endPoint x: 272, endPoint y: 140, distance: 139.1
type input "192.90"
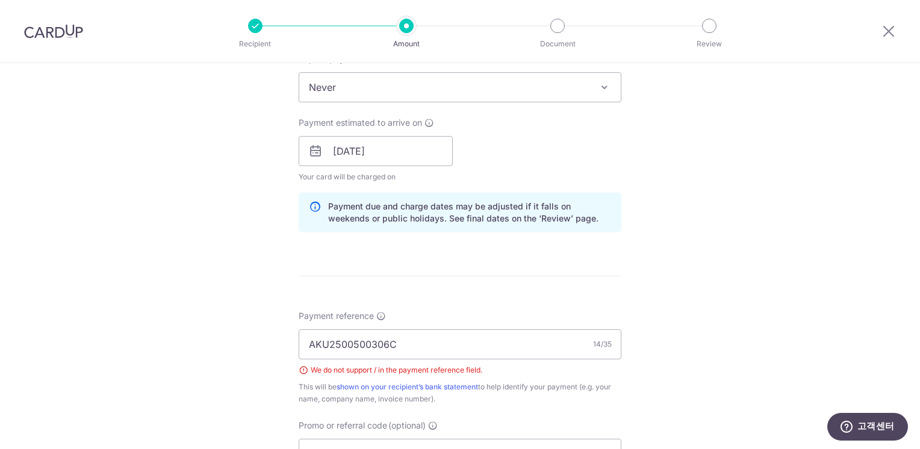
scroll to position [560, 0]
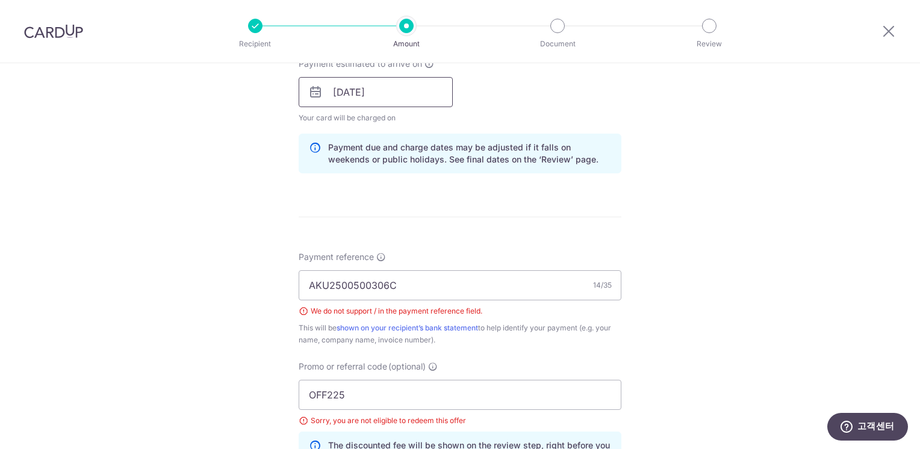
click at [372, 98] on input "29/10/2025" at bounding box center [376, 92] width 154 height 30
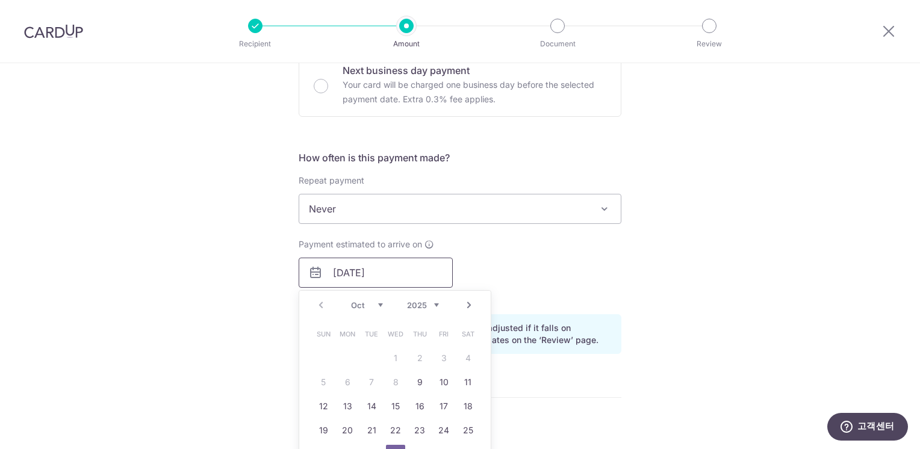
scroll to position [439, 0]
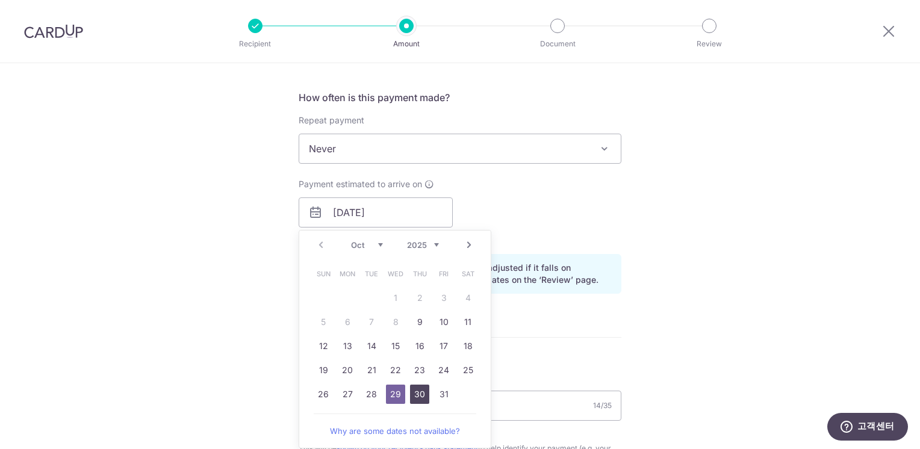
click at [410, 398] on link "30" at bounding box center [419, 394] width 19 height 19
type input "[DATE]"
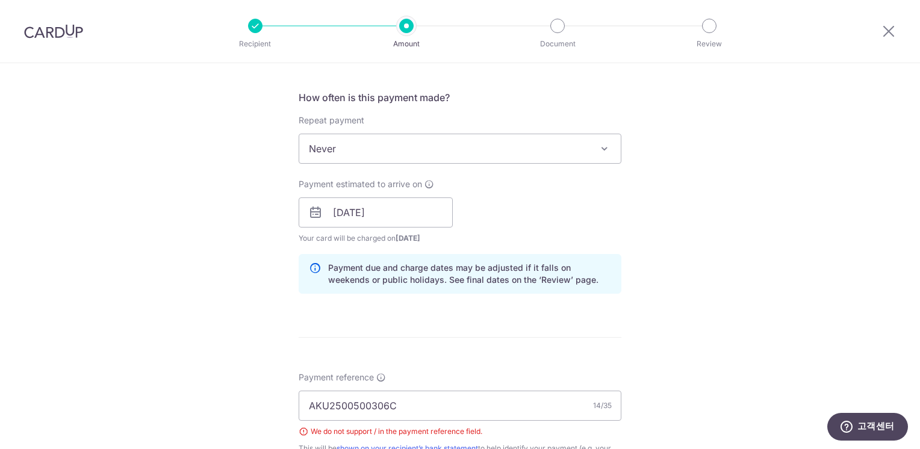
click at [593, 346] on form "Enter payment amount SGD 192.90 192.90 Select Card **** 5445 Add credit card Yo…" at bounding box center [460, 249] width 323 height 1091
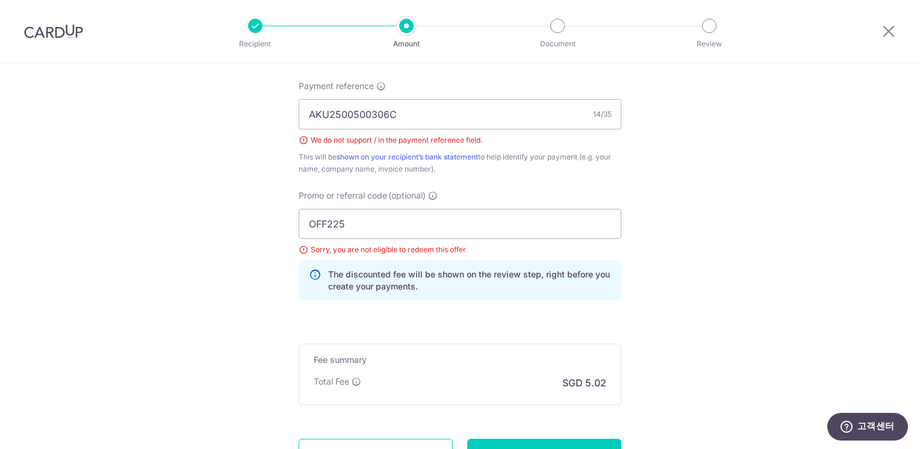
scroll to position [800, 0]
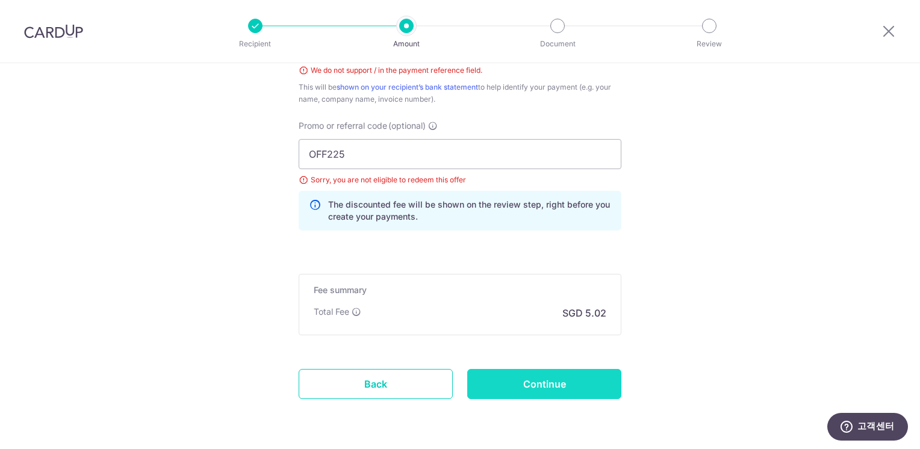
click at [548, 383] on input "Continue" at bounding box center [544, 384] width 154 height 30
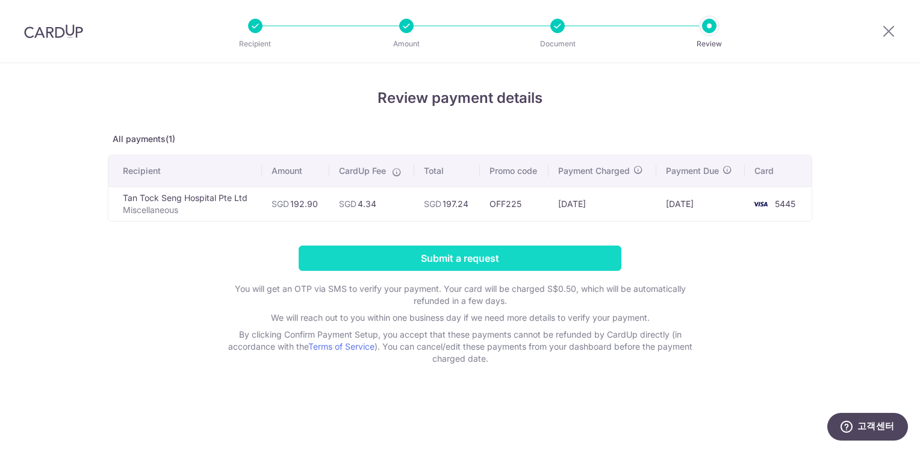
click at [373, 251] on input "Submit a request" at bounding box center [460, 258] width 323 height 25
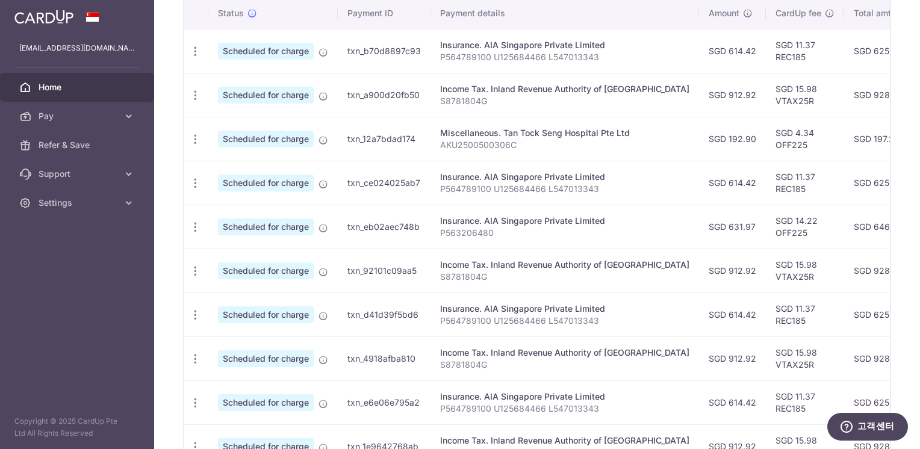
scroll to position [183, 0]
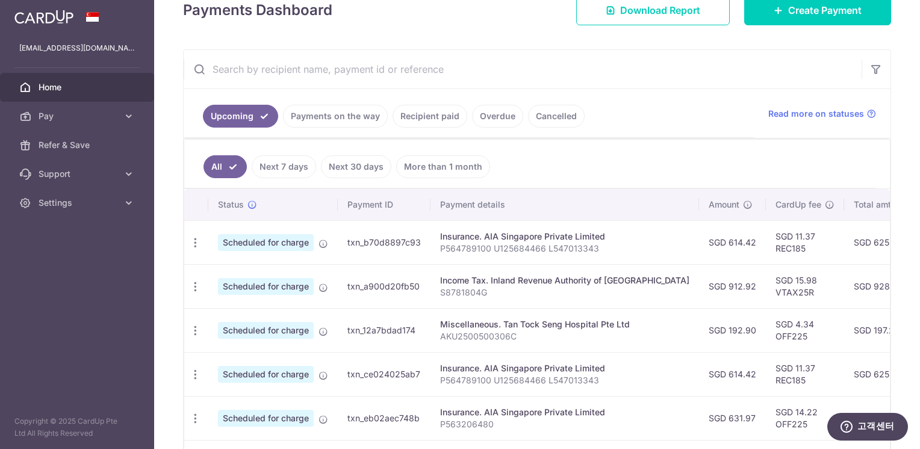
click at [361, 119] on link "Payments on the way" at bounding box center [335, 116] width 105 height 23
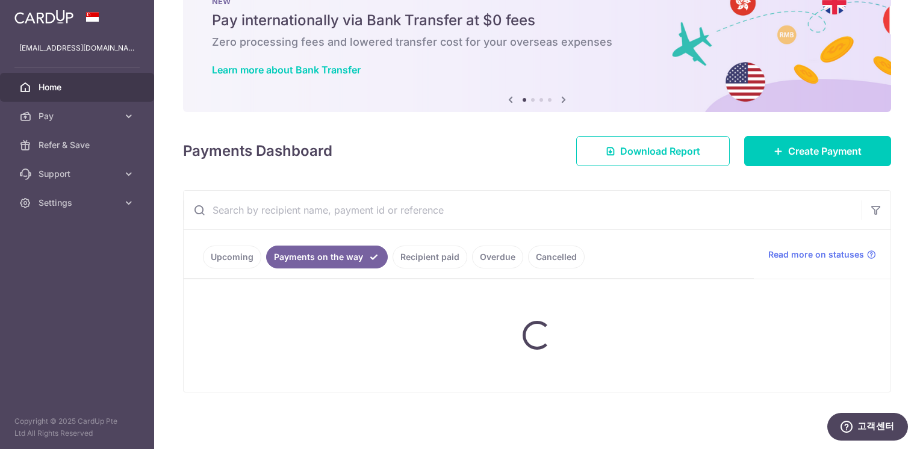
scroll to position [86, 0]
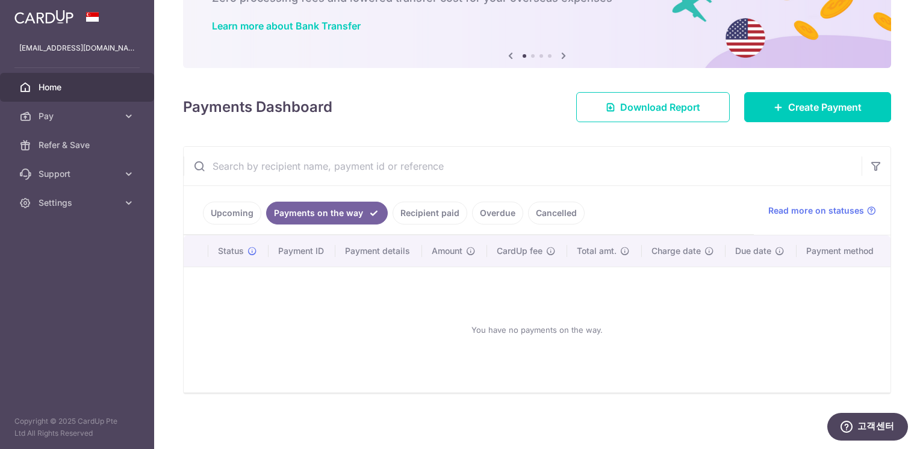
click at [236, 206] on link "Upcoming" at bounding box center [232, 213] width 58 height 23
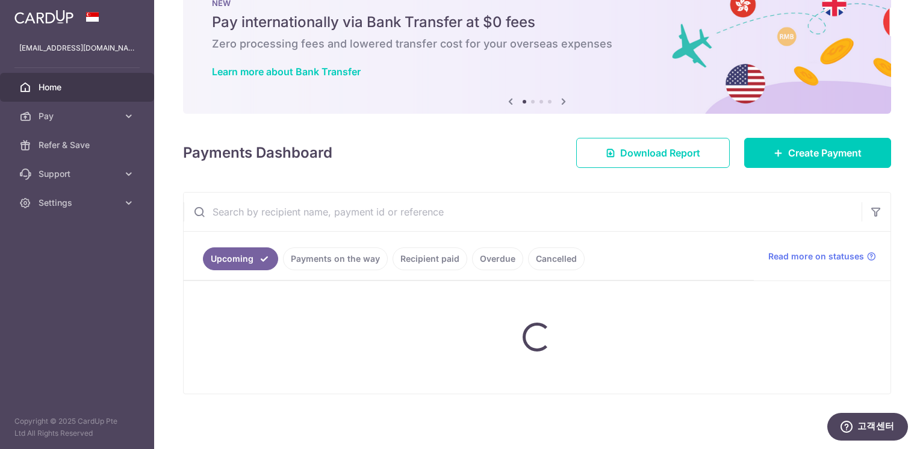
scroll to position [183, 0]
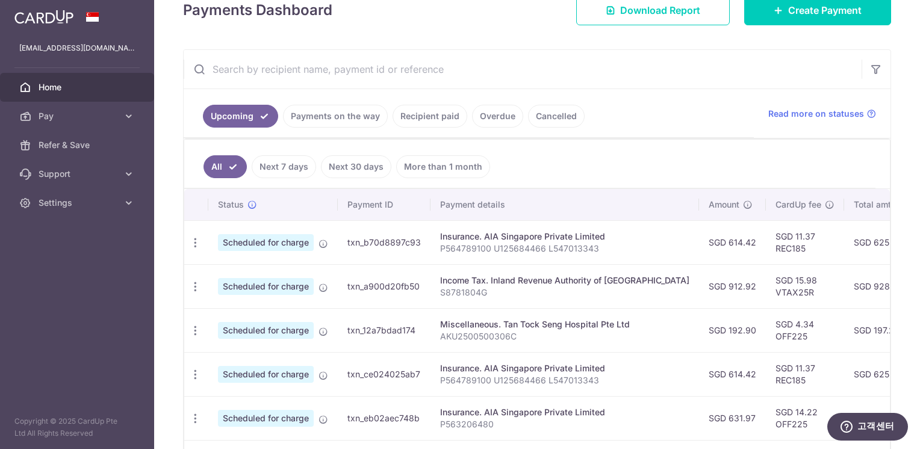
click at [275, 167] on link "Next 7 days" at bounding box center [284, 166] width 64 height 23
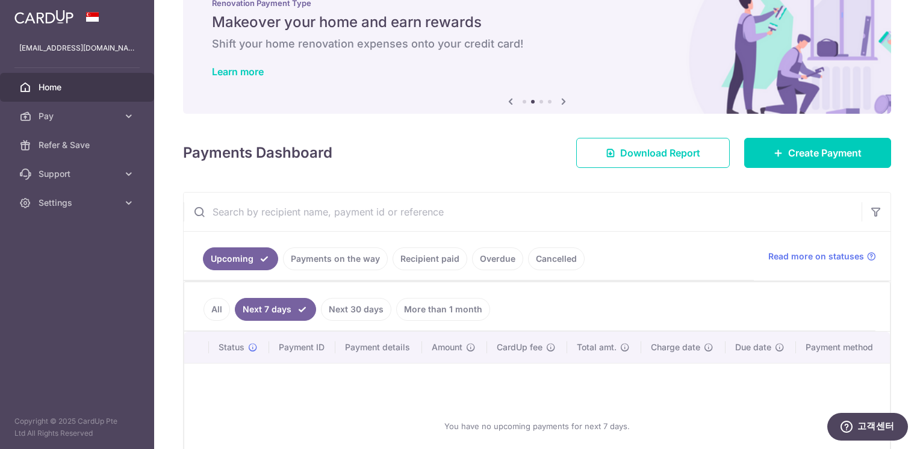
scroll to position [137, 0]
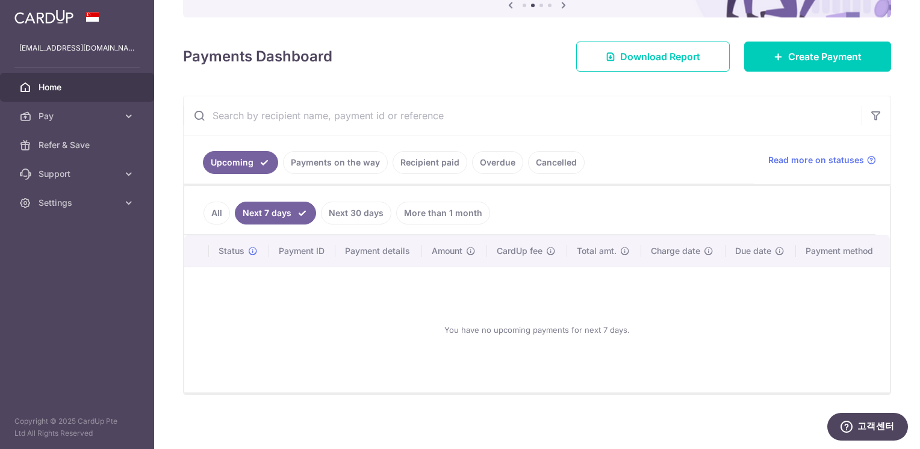
click at [345, 213] on link "Next 30 days" at bounding box center [356, 213] width 70 height 23
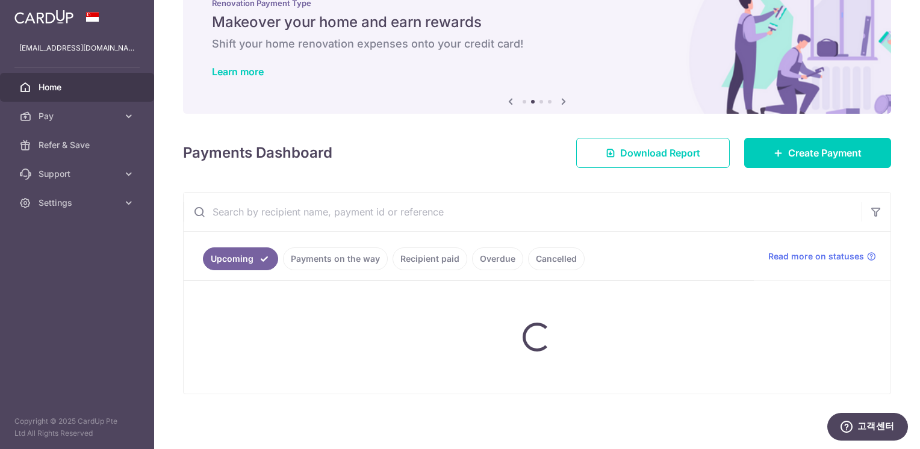
scroll to position [149, 0]
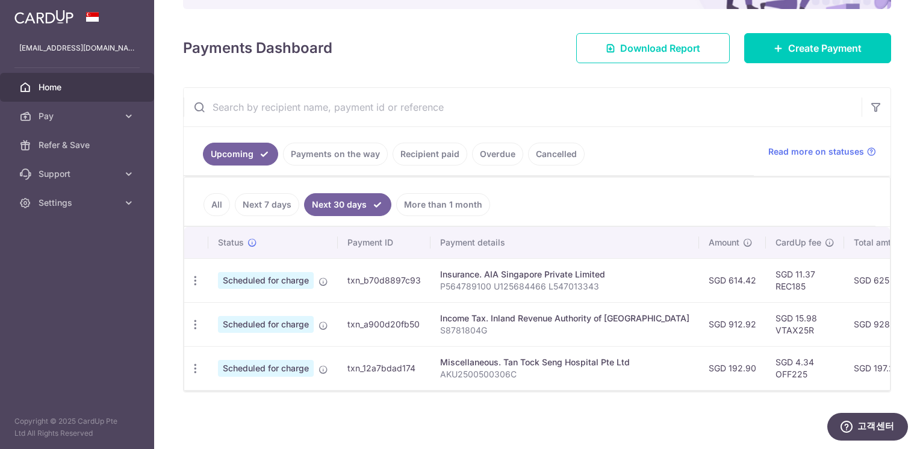
drag, startPoint x: 675, startPoint y: 382, endPoint x: 716, endPoint y: 379, distance: 40.4
click at [714, 380] on td "SGD 192.90" at bounding box center [732, 368] width 67 height 44
drag, startPoint x: 716, startPoint y: 379, endPoint x: 667, endPoint y: 393, distance: 50.6
click at [667, 393] on div "× Pause Schedule Pause all future payments in this series Pause just this one p…" at bounding box center [537, 224] width 766 height 449
click at [646, 383] on td "Miscellaneous. Tan Tock Seng Hospital Pte Ltd AKU2500500306C" at bounding box center [565, 368] width 269 height 44
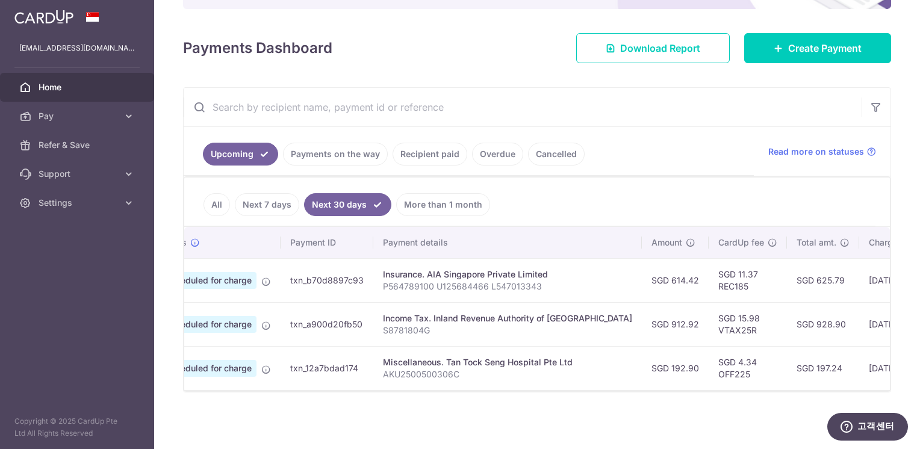
scroll to position [0, 28]
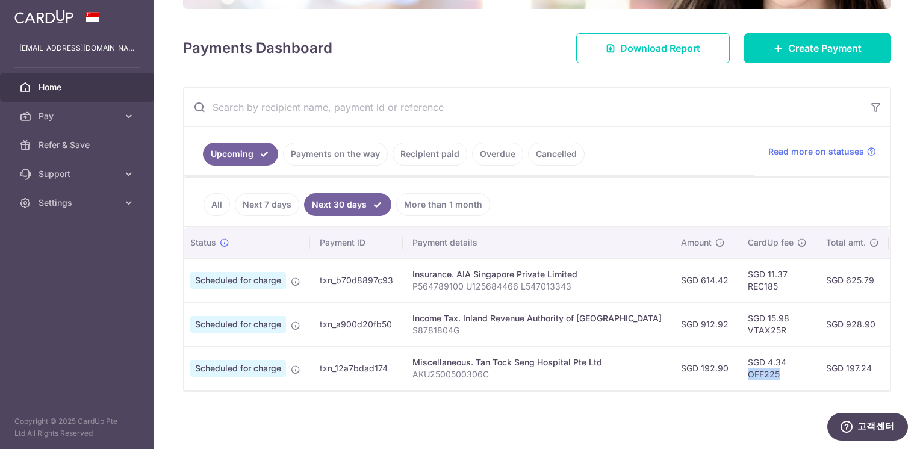
drag, startPoint x: 704, startPoint y: 369, endPoint x: 740, endPoint y: 370, distance: 36.1
click at [740, 370] on td "SGD 4.34 OFF225" at bounding box center [777, 368] width 78 height 44
copy td "OFF225"
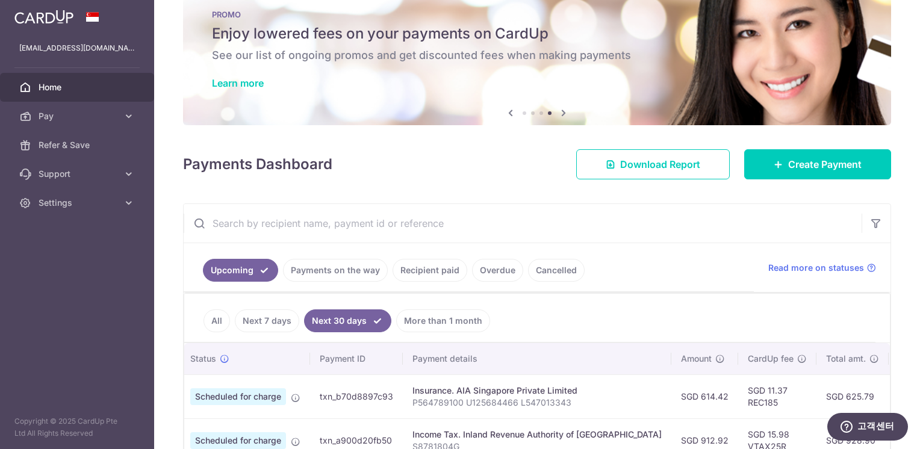
scroll to position [28, 0]
click at [811, 178] on div "× Pause Schedule Pause all future payments in this series Pause just this one p…" at bounding box center [537, 224] width 766 height 449
drag, startPoint x: 811, startPoint y: 178, endPoint x: 800, endPoint y: 170, distance: 14.2
click at [800, 170] on span "Create Payment" at bounding box center [824, 165] width 73 height 14
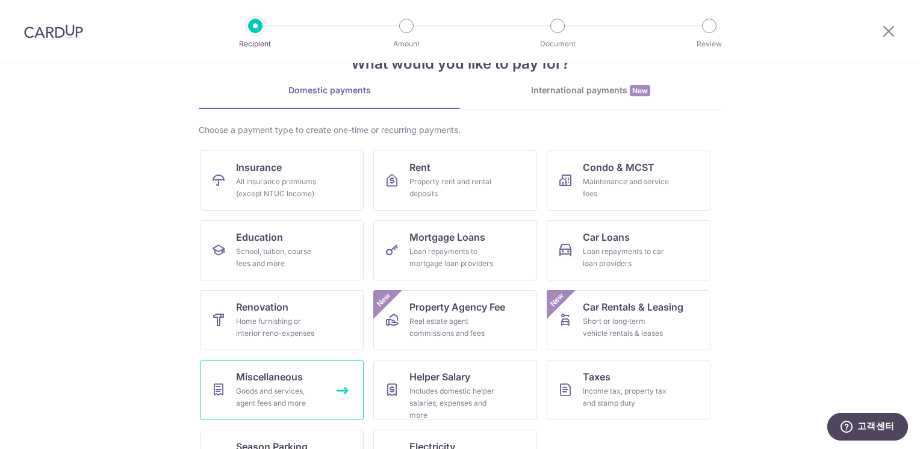
scroll to position [89, 0]
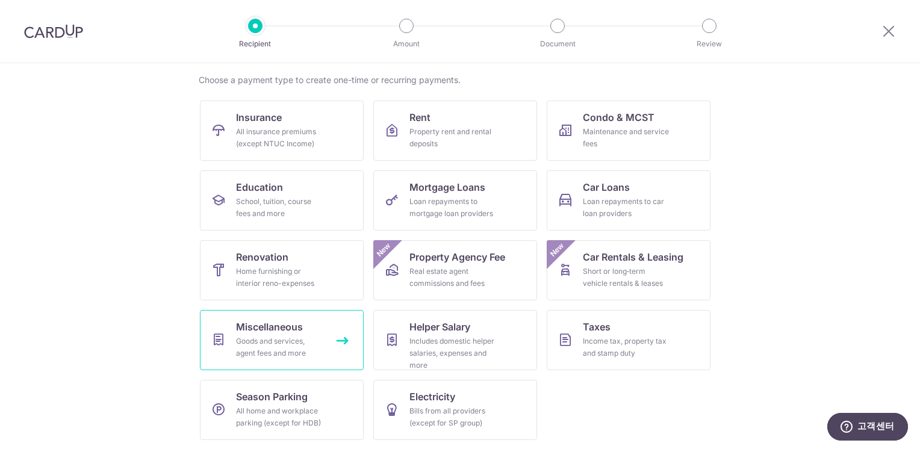
click at [273, 323] on span "Miscellaneous" at bounding box center [269, 327] width 67 height 14
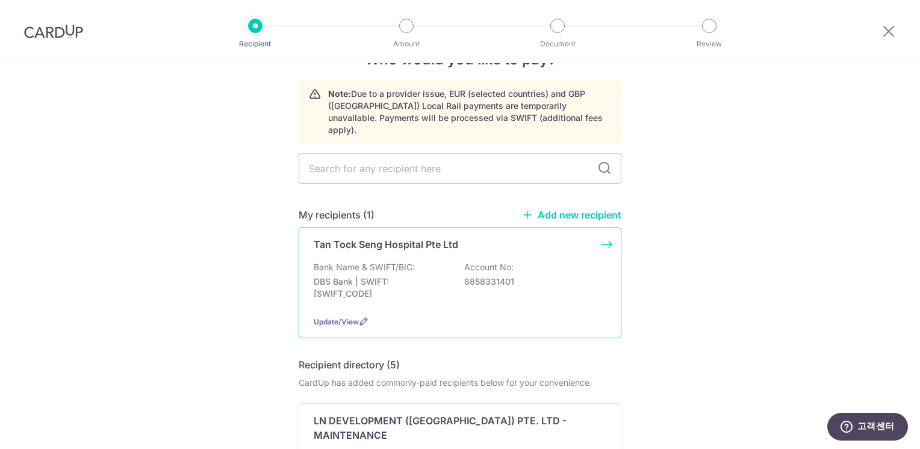
scroll to position [60, 0]
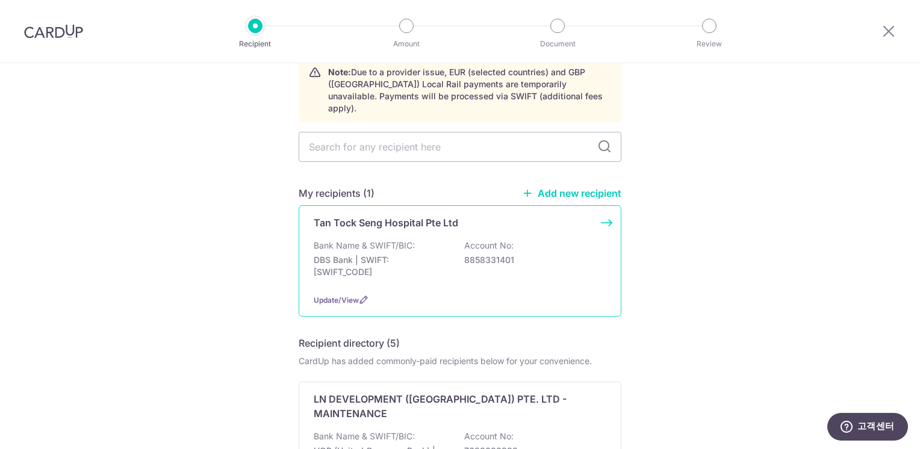
click at [403, 264] on p "DBS Bank | SWIFT: [SWIFT_CODE]" at bounding box center [381, 266] width 135 height 24
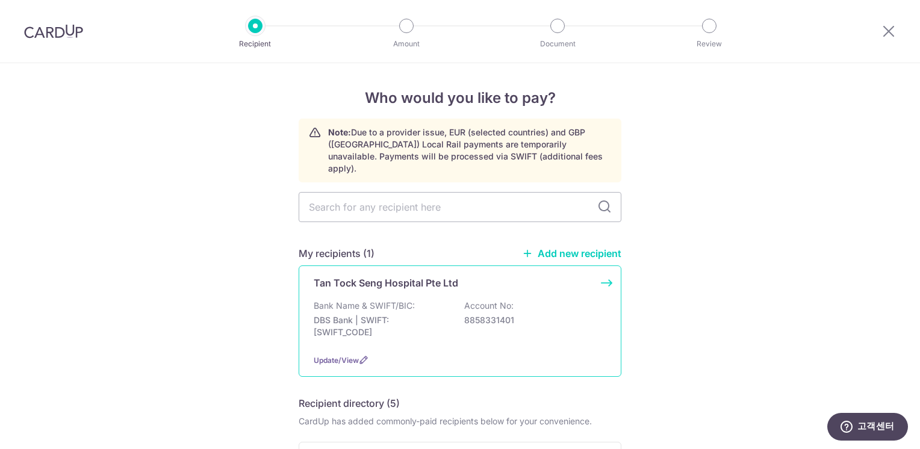
click at [349, 281] on div "Tan Tock Seng Hospital Pte Ltd Bank Name & SWIFT/BIC: DBS Bank | SWIFT: [SWIFT_…" at bounding box center [460, 321] width 323 height 111
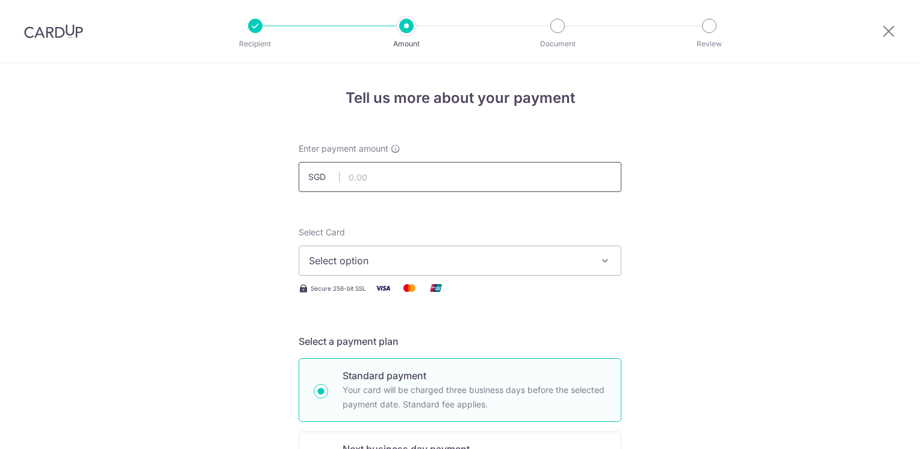
click at [373, 178] on input "text" at bounding box center [460, 177] width 323 height 30
type input "31.66"
click at [488, 264] on span "Select option" at bounding box center [449, 261] width 281 height 14
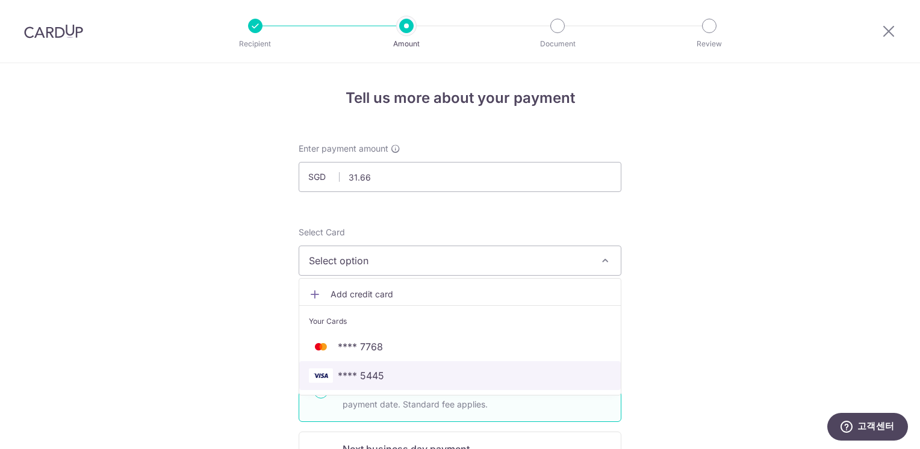
click at [419, 372] on span "**** 5445" at bounding box center [460, 376] width 302 height 14
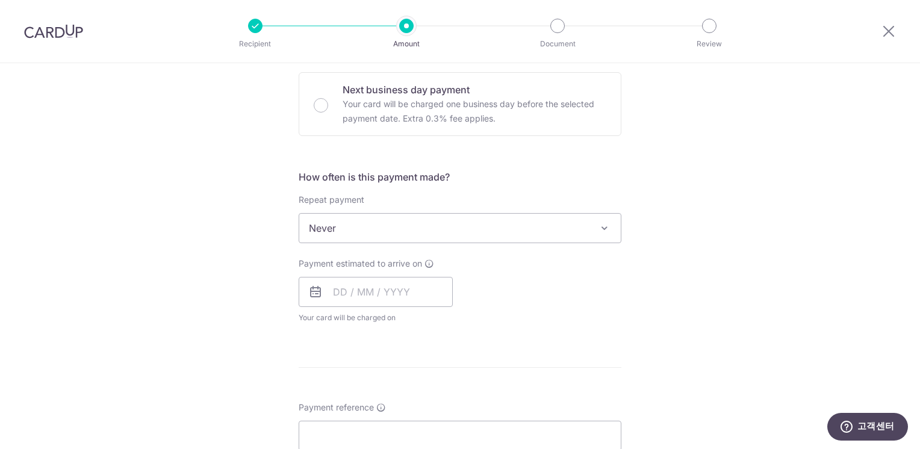
scroll to position [361, 0]
click at [383, 300] on input "text" at bounding box center [376, 290] width 154 height 30
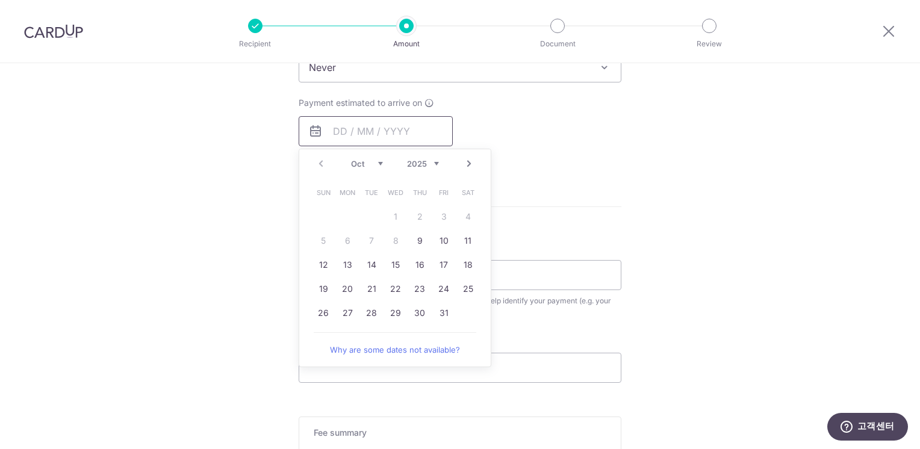
scroll to position [542, 0]
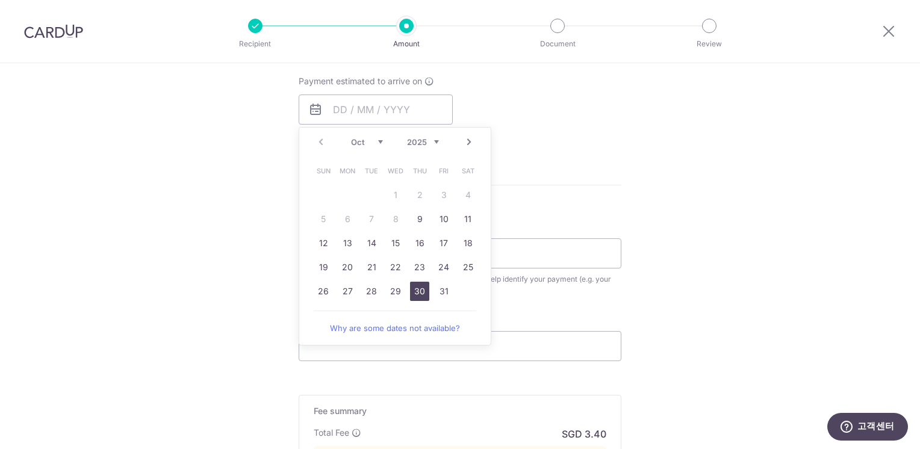
click at [416, 293] on link "30" at bounding box center [419, 291] width 19 height 19
type input "[DATE]"
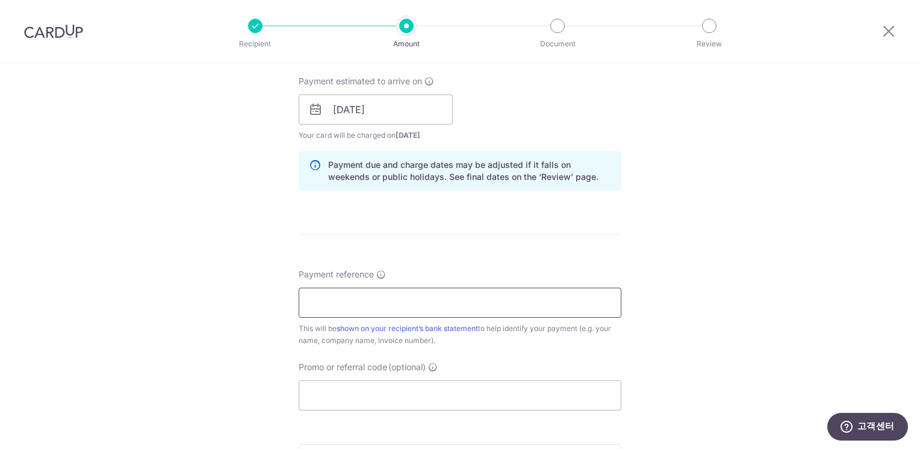
click at [397, 305] on input "Payment reference" at bounding box center [460, 303] width 323 height 30
type input "a"
type input "AKU2500485162G"
drag, startPoint x: 389, startPoint y: 403, endPoint x: 378, endPoint y: 392, distance: 15.8
click at [382, 398] on input "Promo or referral code (optional)" at bounding box center [460, 396] width 323 height 30
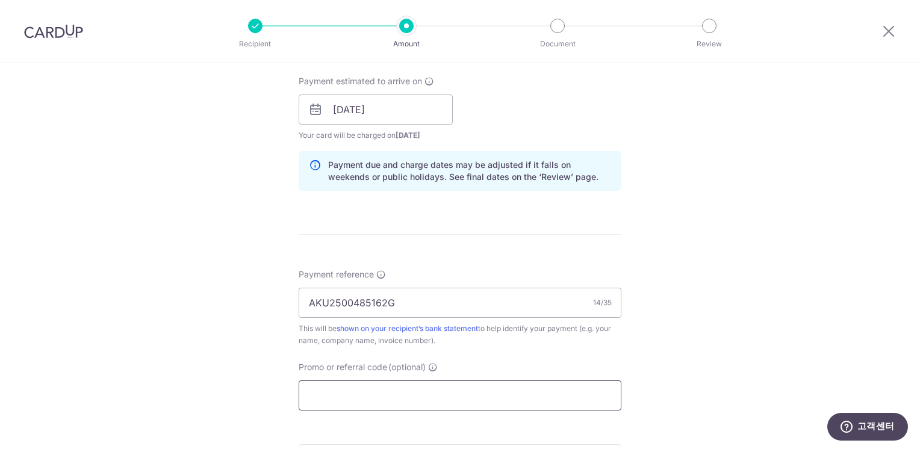
paste input "OFF225"
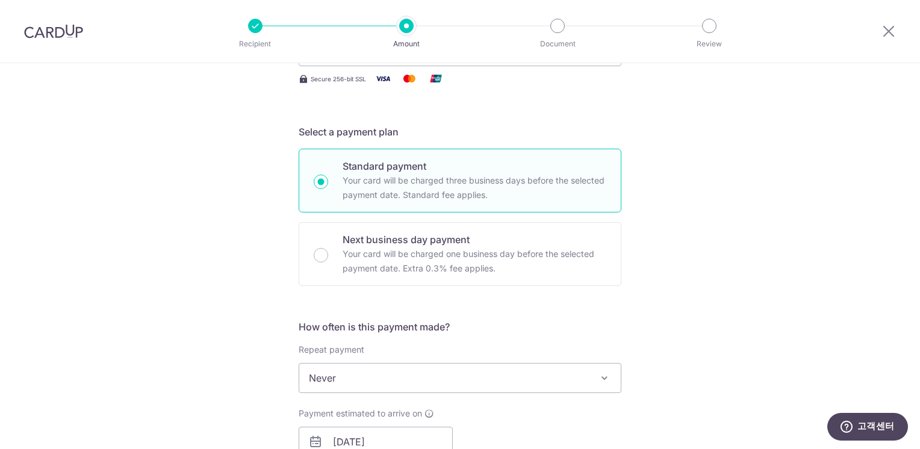
scroll to position [60, 0]
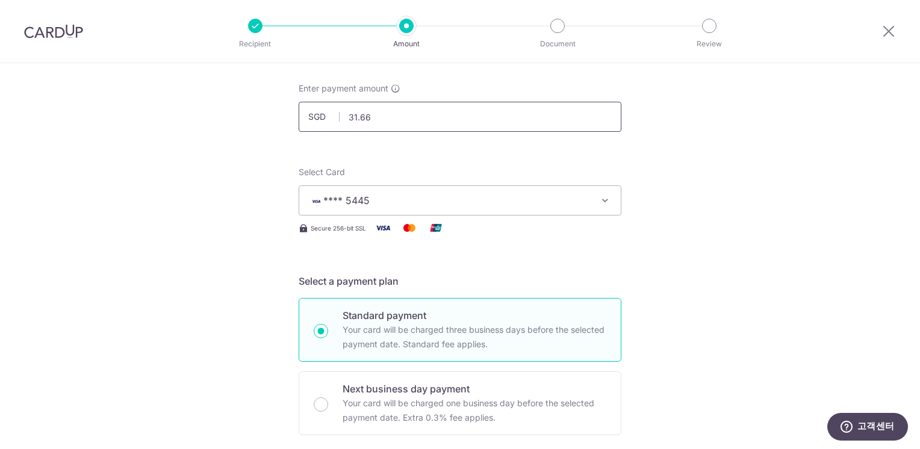
type input "OFF225"
drag, startPoint x: 408, startPoint y: 119, endPoint x: 254, endPoint y: 118, distance: 153.6
type input "259.53"
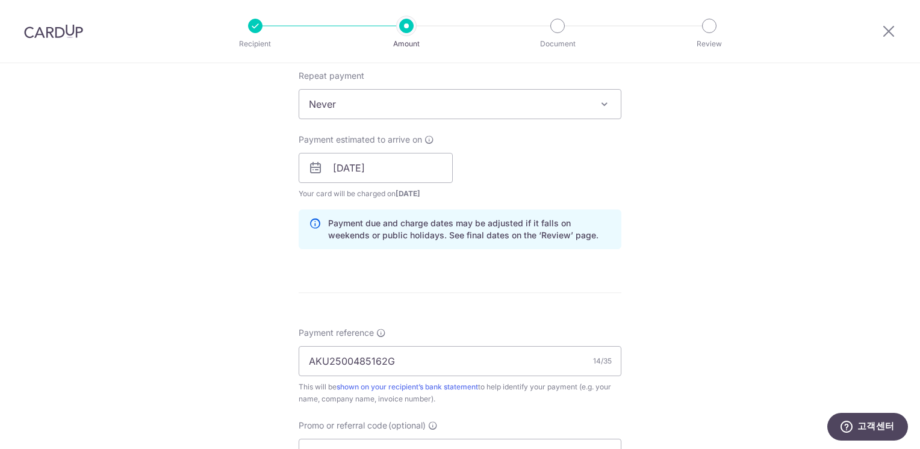
scroll to position [663, 0]
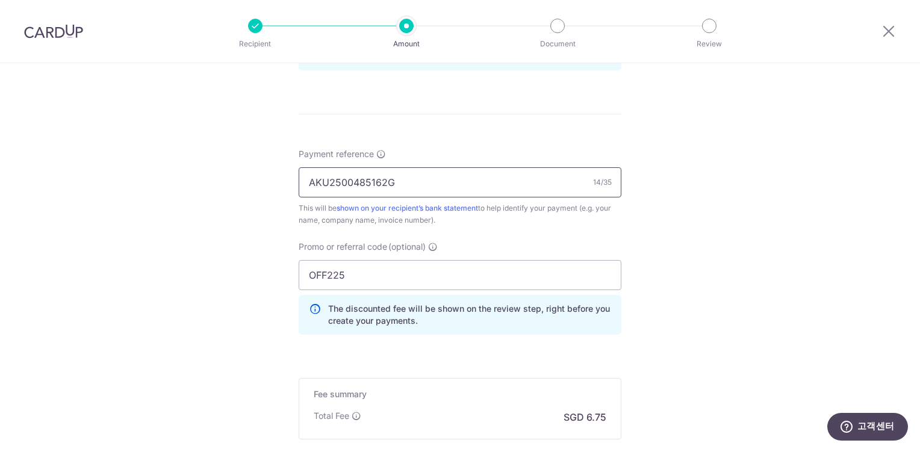
click at [426, 186] on input "AKU2500485162G" at bounding box center [460, 182] width 323 height 30
click at [390, 183] on input "AKU2500485162G 485045A 484969G" at bounding box center [460, 182] width 323 height 30
click at [433, 184] on input "AKU2500485162G,485045A 484969G" at bounding box center [460, 182] width 323 height 30
type input "AKU2500485162G,485045A,484969G"
click at [434, 216] on div "This will be shown on your recipient’s bank statement to help identify your pay…" at bounding box center [460, 214] width 323 height 24
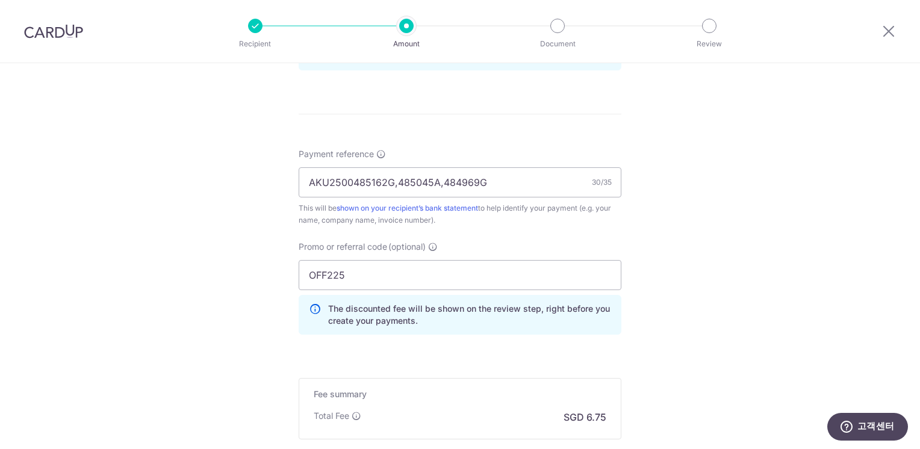
scroll to position [805, 0]
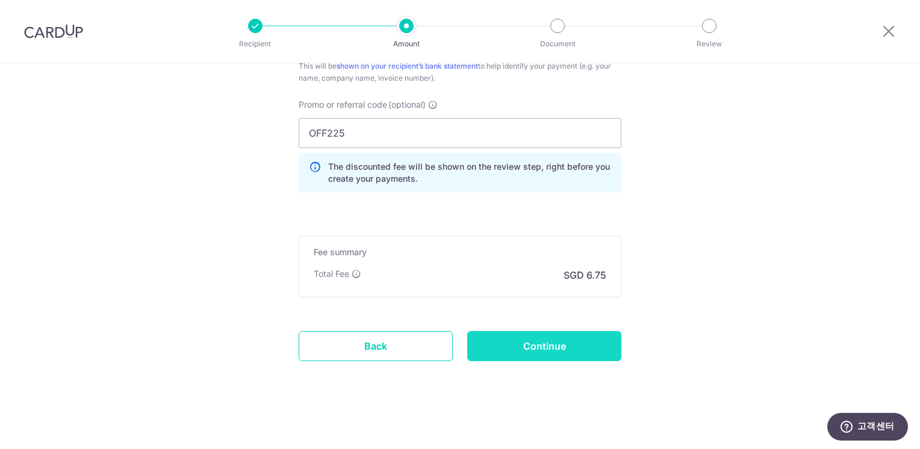
click at [516, 331] on input "Continue" at bounding box center [544, 346] width 154 height 30
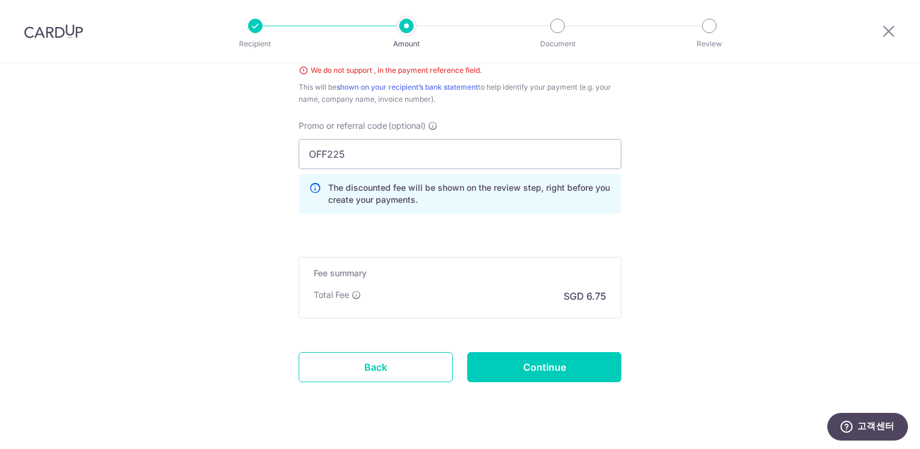
scroll to position [560, 0]
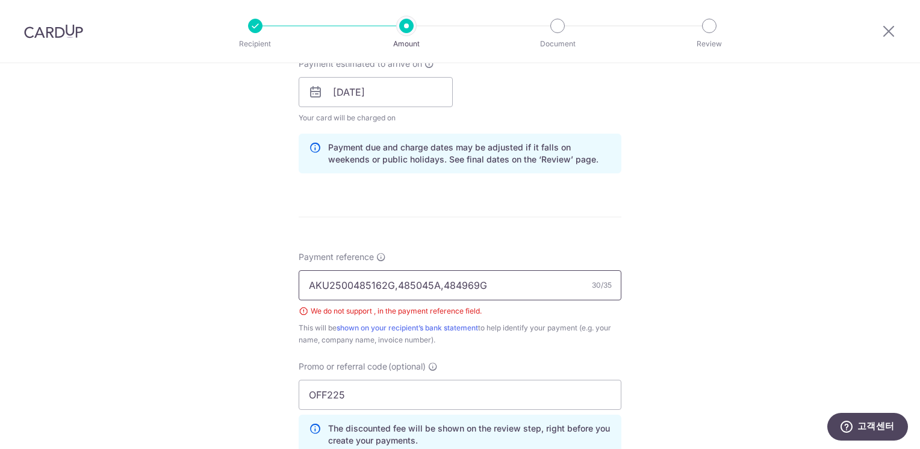
click at [388, 287] on input "AKU2500485162G,485045A,484969G" at bounding box center [460, 285] width 323 height 30
click at [438, 284] on input "AKU2500485162G-485045A-484969G" at bounding box center [460, 285] width 323 height 30
type input "AKU2500485162G-485045A-484969G"
click at [759, 331] on div "Tell us more about your payment Enter payment amount SGD 259.53 259.53 Select C…" at bounding box center [460, 109] width 920 height 1210
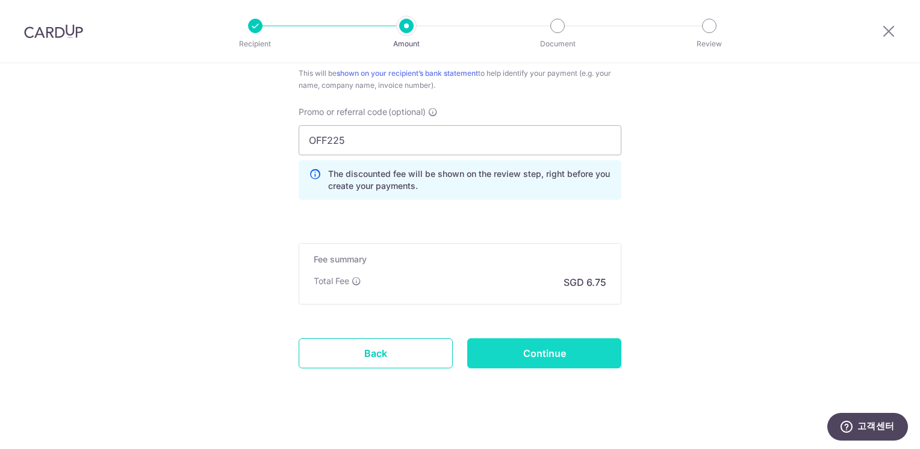
scroll to position [822, 0]
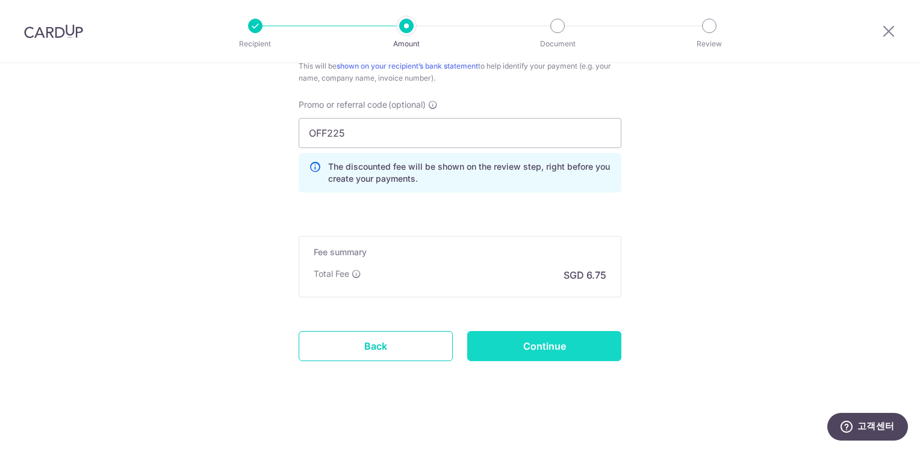
click at [551, 334] on input "Continue" at bounding box center [544, 346] width 154 height 30
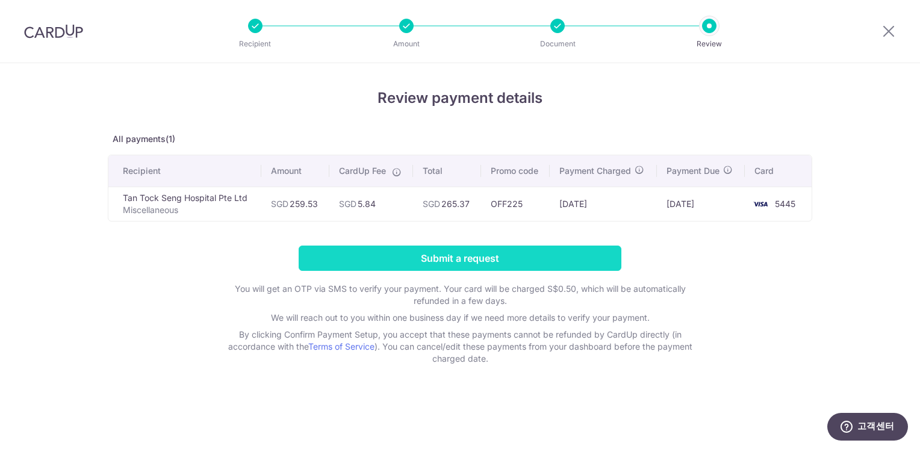
click at [463, 256] on input "Submit a request" at bounding box center [460, 258] width 323 height 25
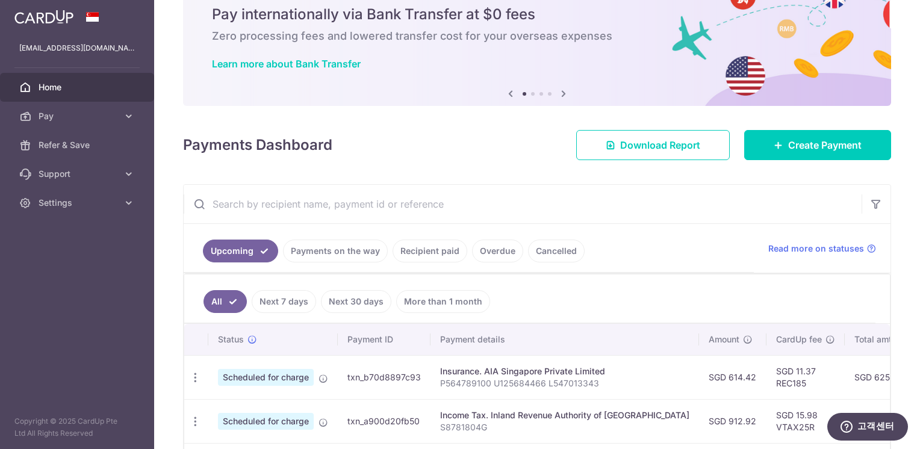
scroll to position [181, 0]
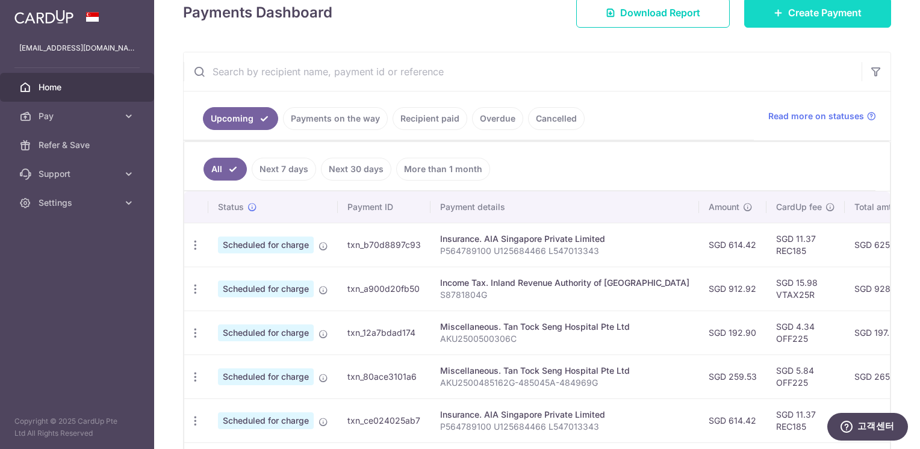
click at [790, 18] on span "Create Payment" at bounding box center [824, 12] width 73 height 14
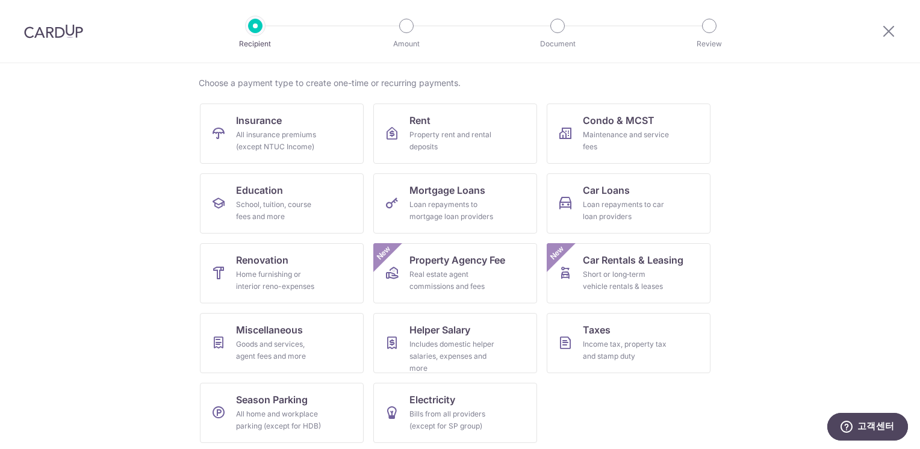
scroll to position [89, 0]
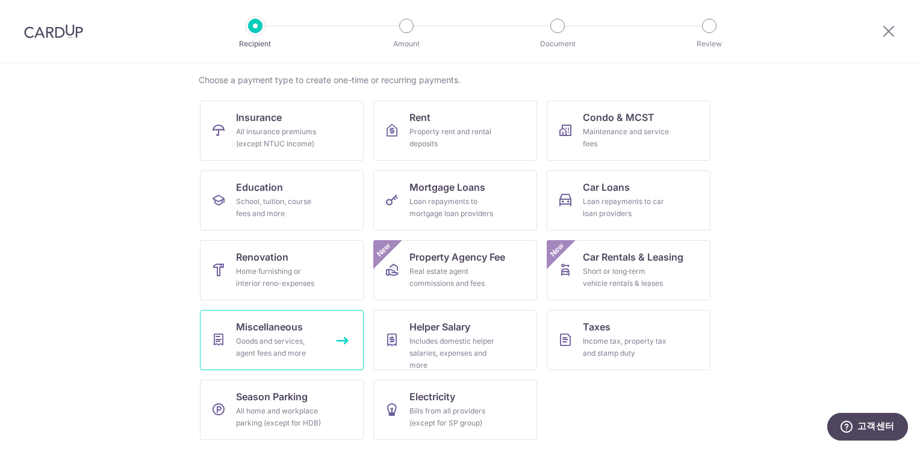
click at [249, 342] on div "Goods and services, agent fees and more" at bounding box center [279, 347] width 87 height 24
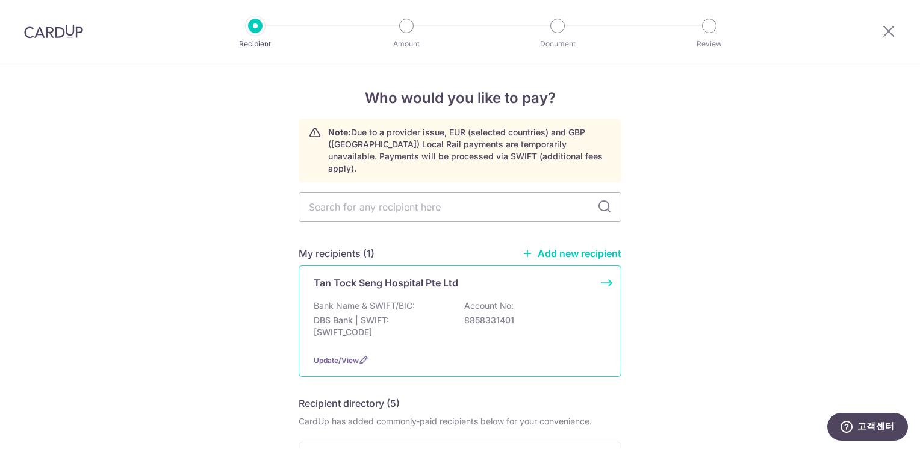
click at [384, 281] on div "Tan Tock Seng Hospital Pte Ltd Bank Name & SWIFT/BIC: DBS Bank | SWIFT: [SWIFT_…" at bounding box center [460, 321] width 323 height 111
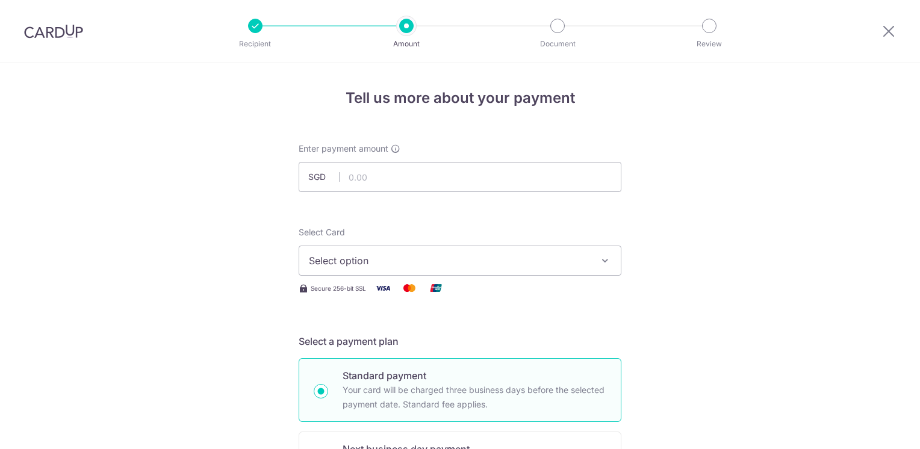
click at [364, 178] on input "text" at bounding box center [460, 177] width 323 height 30
type input "539.50"
click at [518, 259] on span "Select option" at bounding box center [449, 261] width 281 height 14
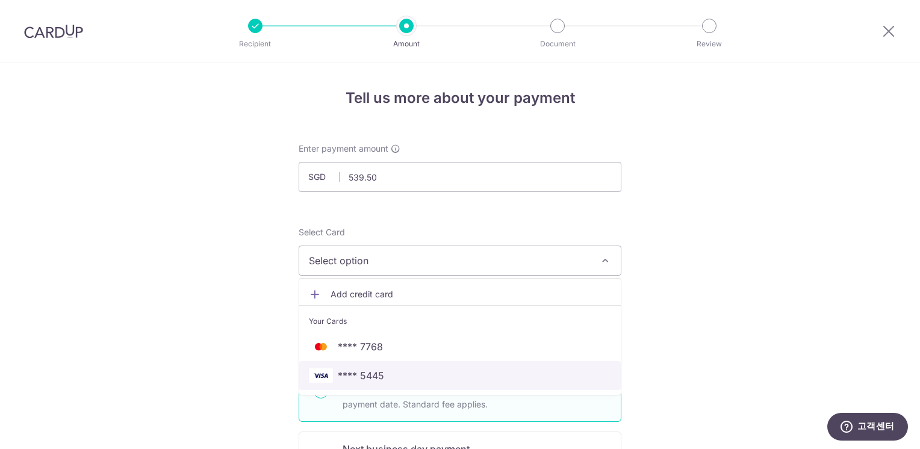
click at [448, 371] on span "**** 5445" at bounding box center [460, 376] width 302 height 14
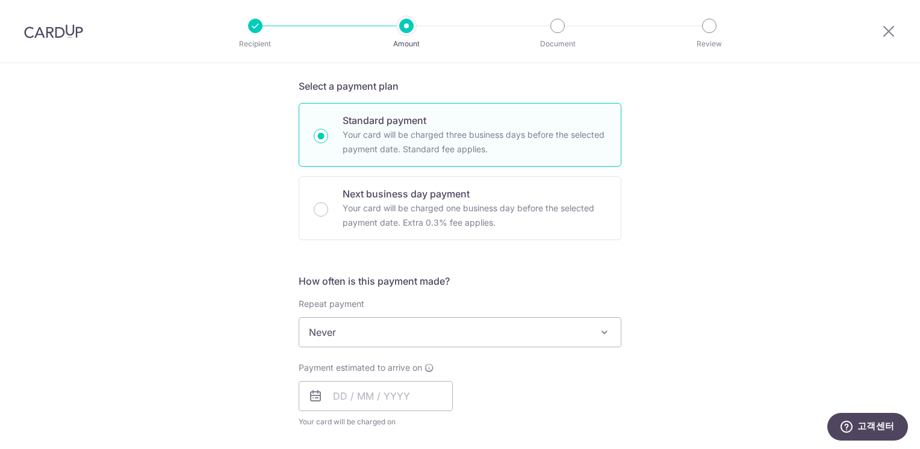
scroll to position [301, 0]
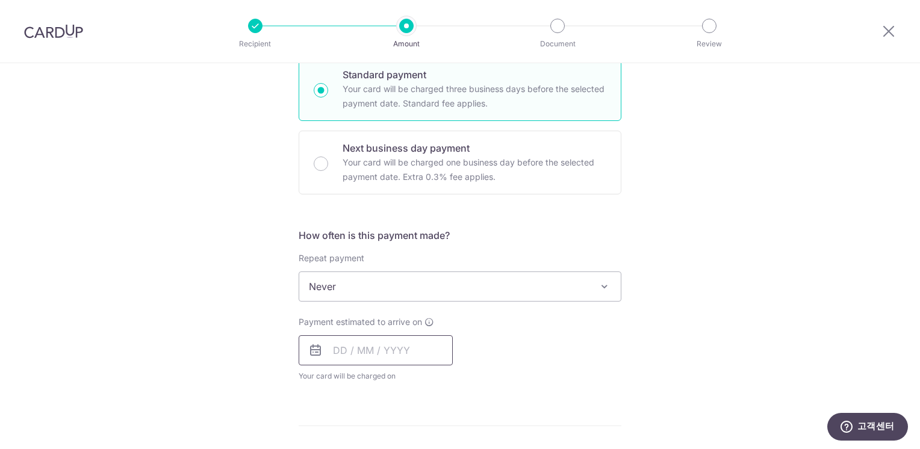
click at [391, 345] on input "text" at bounding box center [376, 350] width 154 height 30
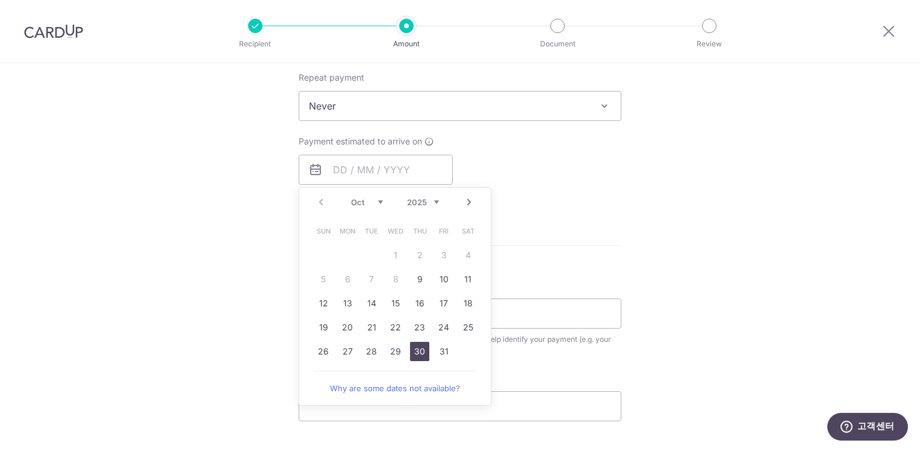
click at [410, 351] on link "30" at bounding box center [419, 351] width 19 height 19
type input "30/10/2025"
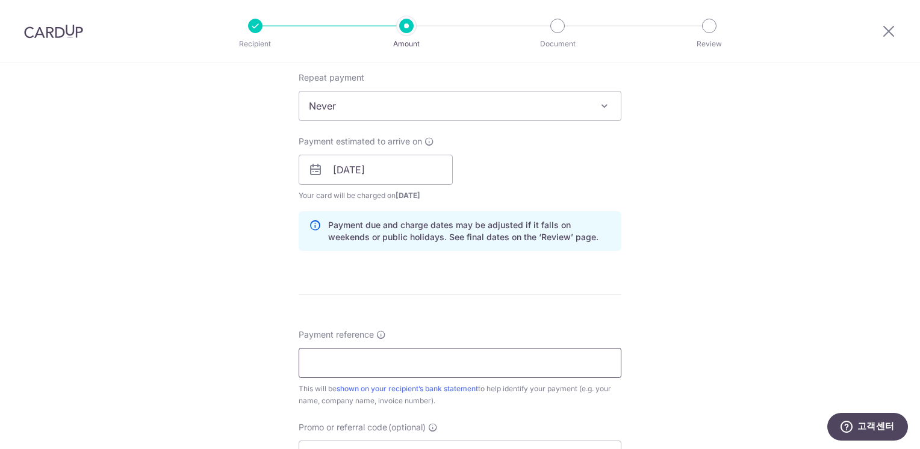
click at [460, 360] on input "Payment reference" at bounding box center [460, 363] width 323 height 30
type input "a"
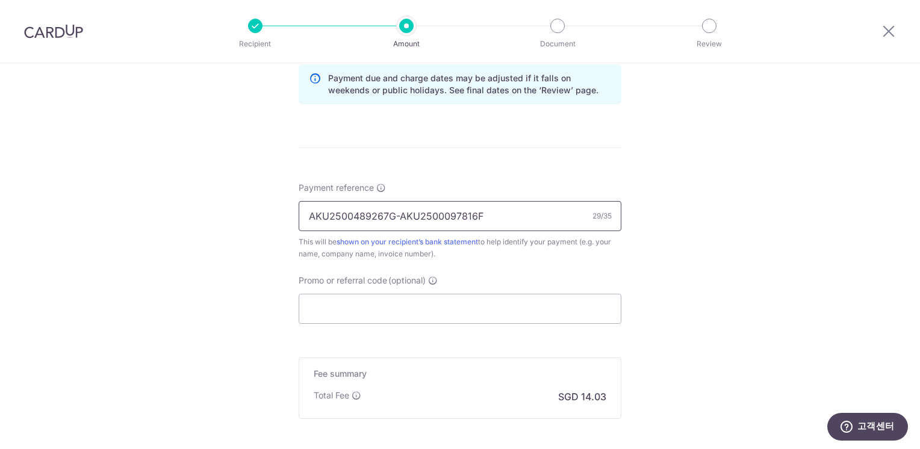
scroll to position [663, 0]
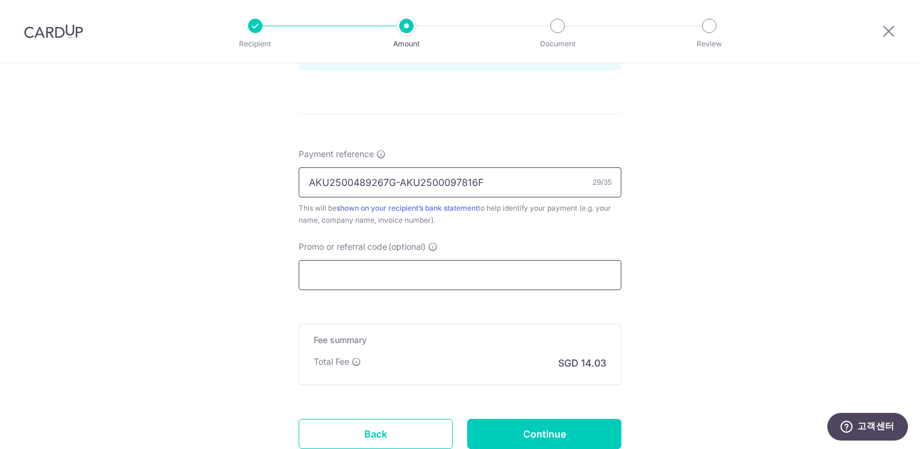
type input "AKU2500489267G-AKU2500097816F"
click at [436, 271] on input "Promo or referral code (optional)" at bounding box center [460, 275] width 323 height 30
paste input "OFF225"
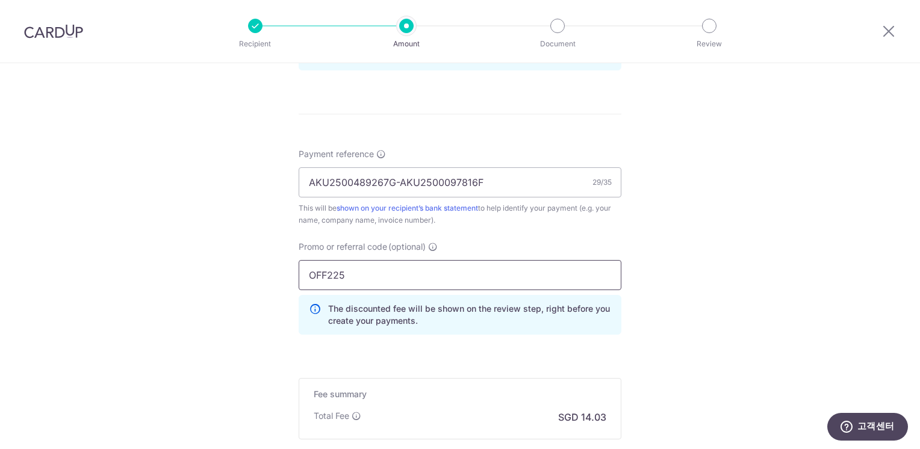
type input "OFF225"
click at [463, 370] on form "Enter payment amount SGD 539.50 539.50 Select Card **** 5445 Add credit card Yo…" at bounding box center [460, 8] width 323 height 1057
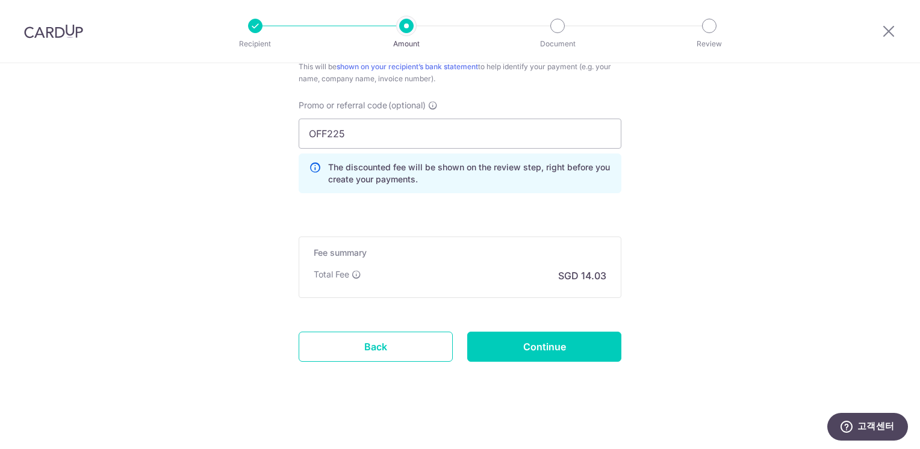
scroll to position [805, 0]
click at [505, 349] on input "Continue" at bounding box center [544, 346] width 154 height 30
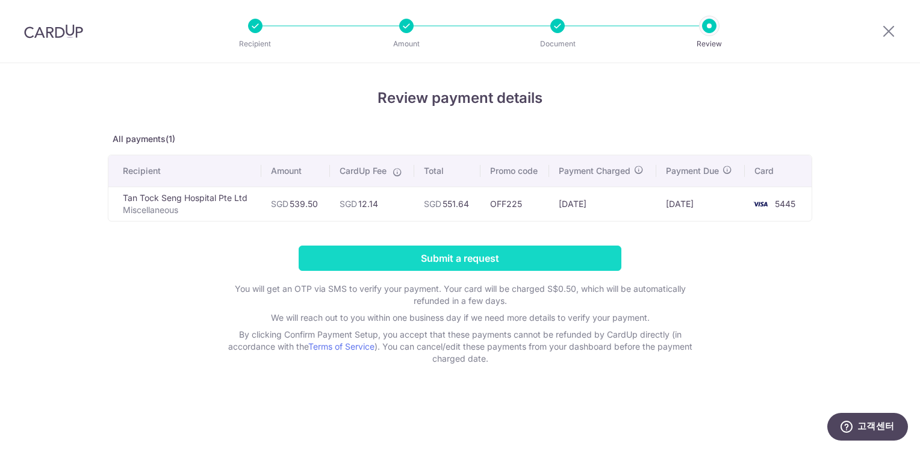
click at [508, 263] on input "Submit a request" at bounding box center [460, 258] width 323 height 25
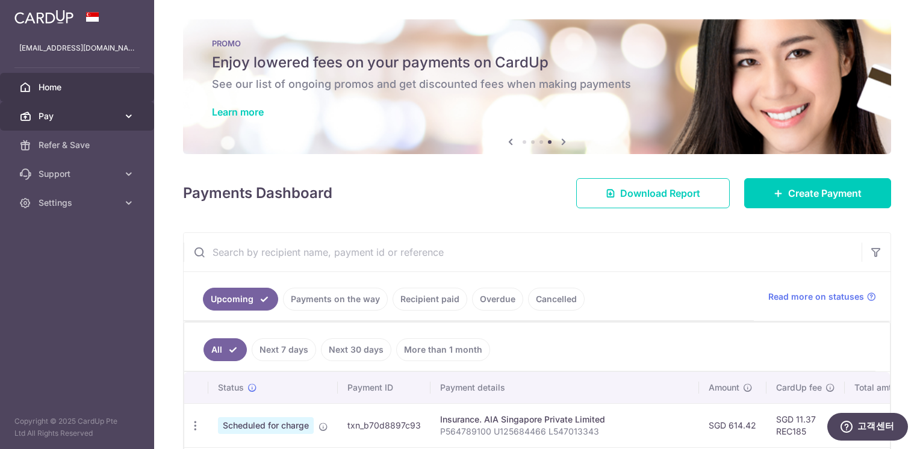
click at [34, 112] on link "Pay" at bounding box center [77, 116] width 154 height 29
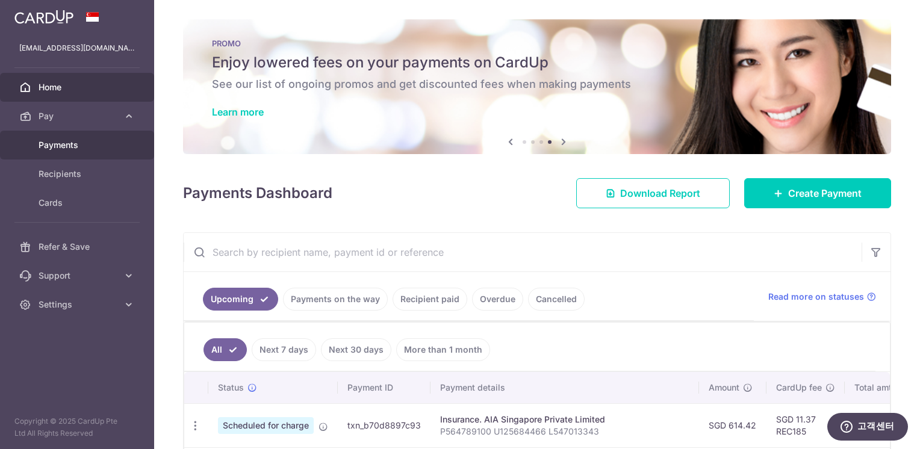
click at [47, 148] on span "Payments" at bounding box center [79, 145] width 80 height 12
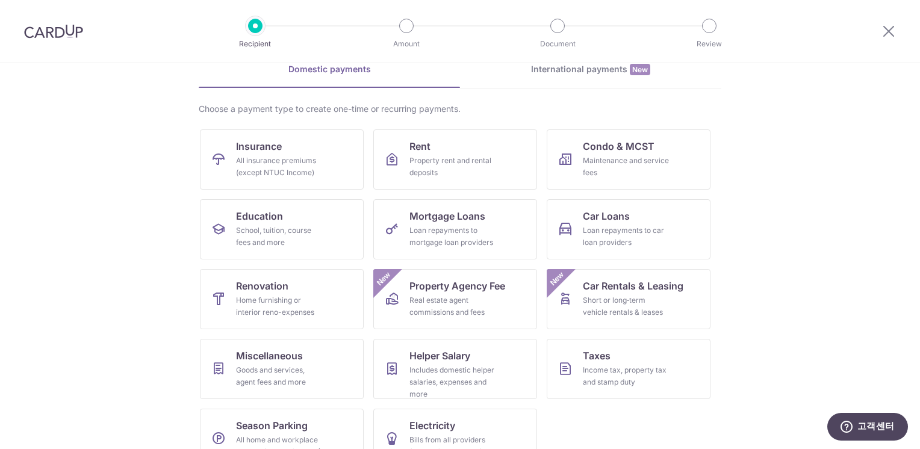
scroll to position [89, 0]
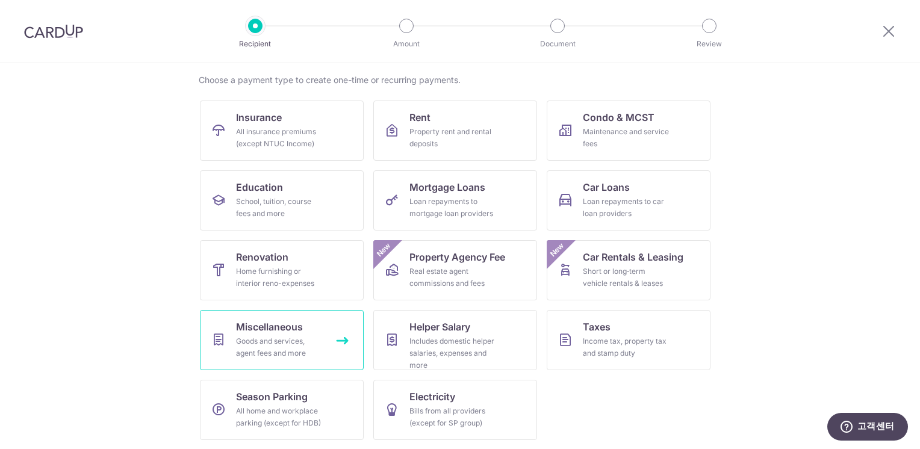
click at [231, 339] on link "Miscellaneous Goods and services, agent fees and more" at bounding box center [282, 340] width 164 height 60
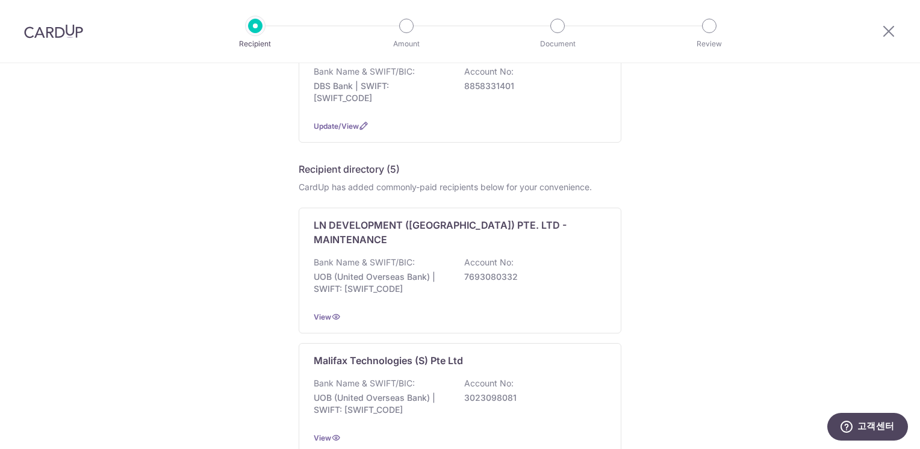
scroll to position [108, 0]
